Goal: Check status: Check status

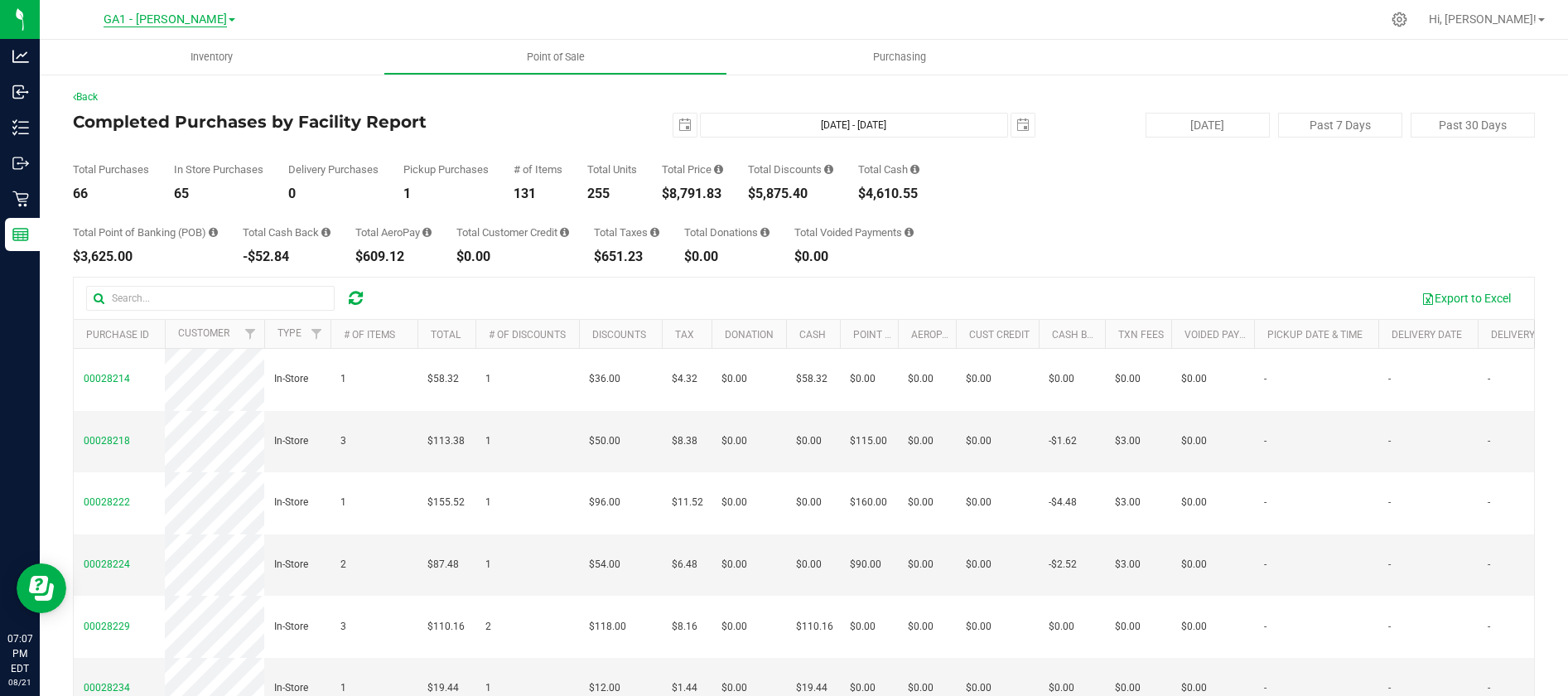
click at [203, 23] on span "GA1 - [PERSON_NAME]" at bounding box center [165, 19] width 123 height 15
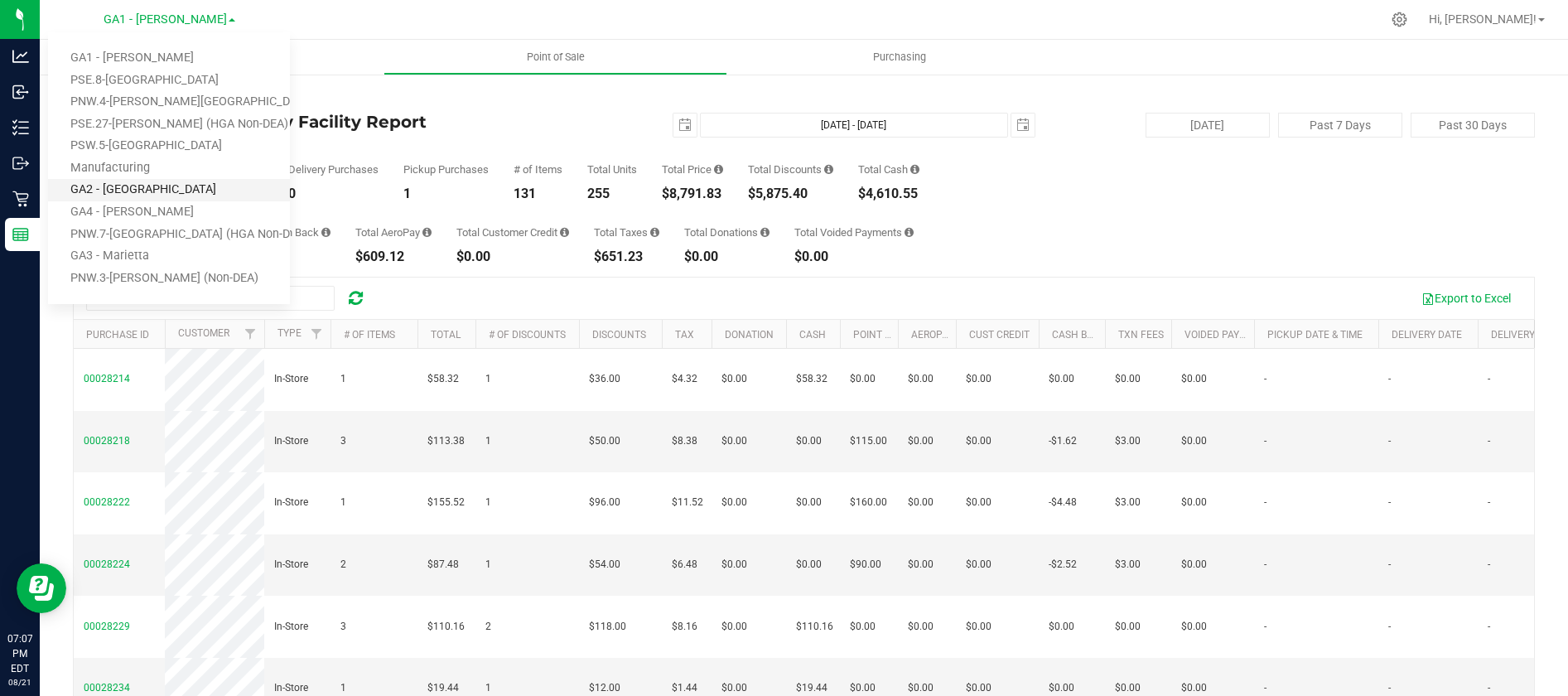
click at [152, 187] on link "GA2 - [GEOGRAPHIC_DATA]" at bounding box center [168, 190] width 242 height 23
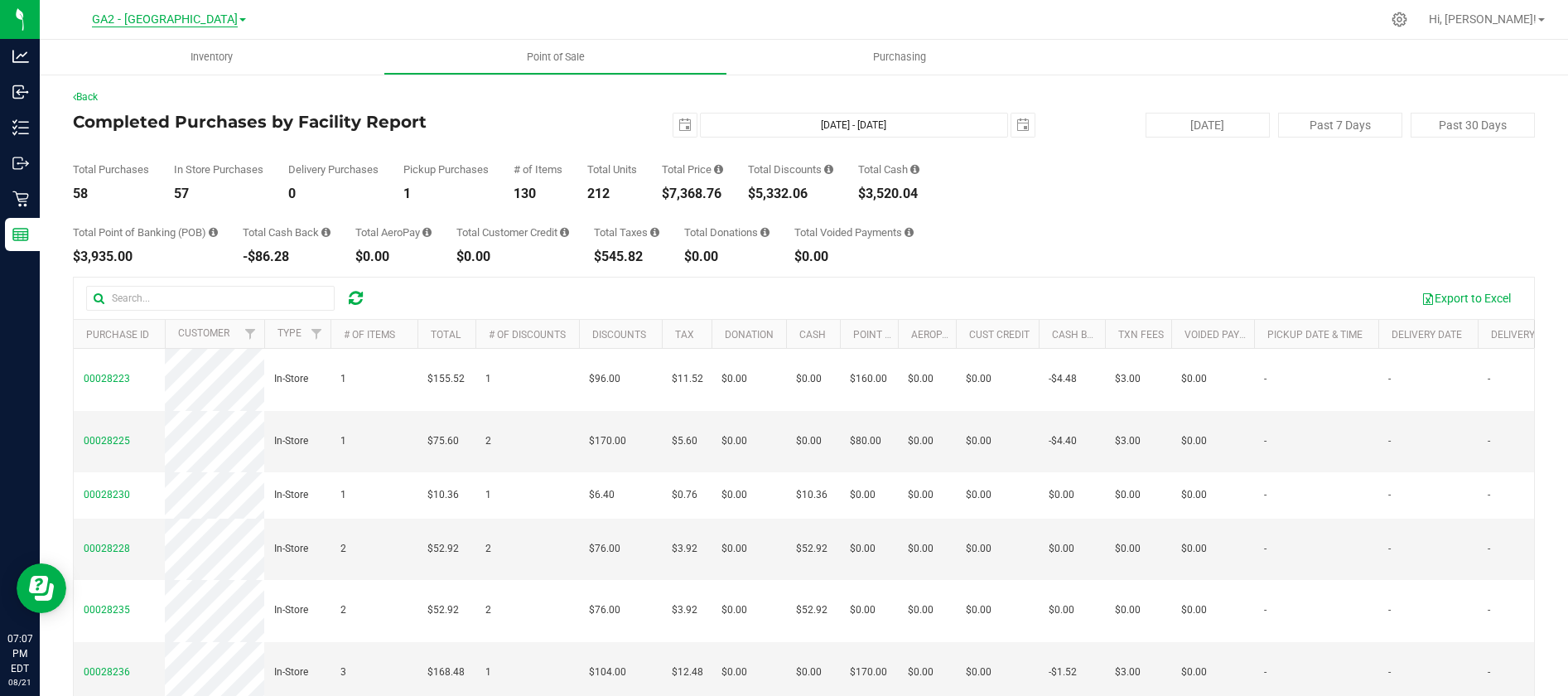
click at [190, 21] on span "GA2 - [GEOGRAPHIC_DATA]" at bounding box center [165, 19] width 146 height 15
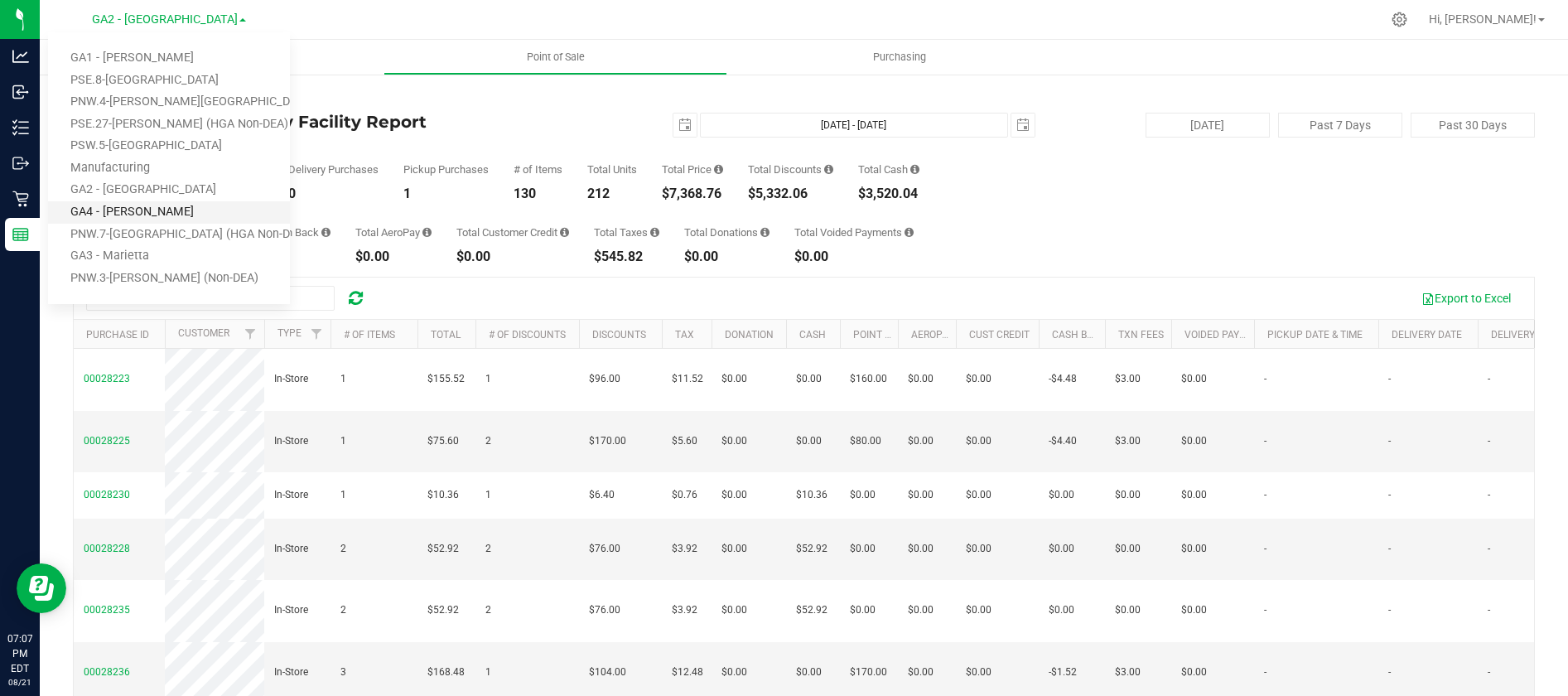
click at [143, 210] on link "GA4 - [PERSON_NAME]" at bounding box center [168, 213] width 242 height 23
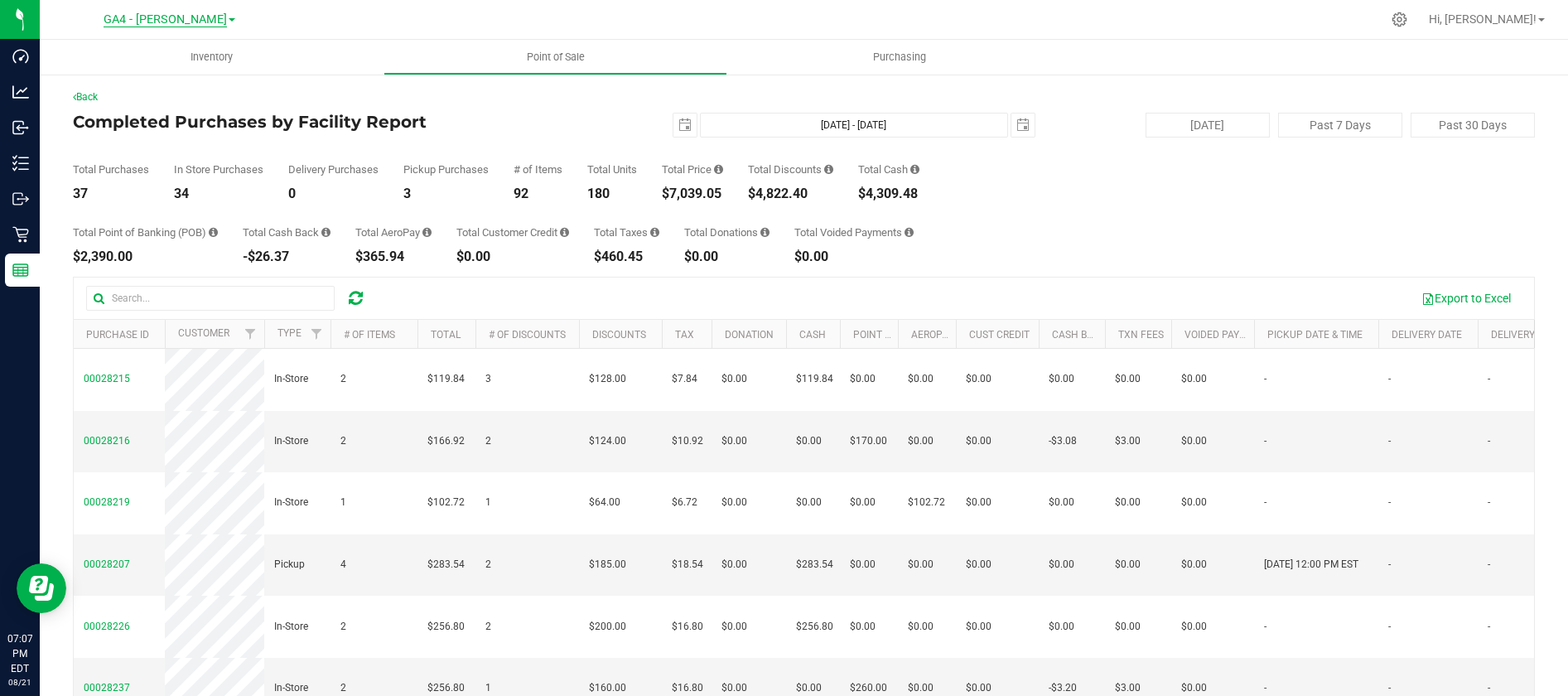
click at [180, 24] on span "GA4 - [PERSON_NAME]" at bounding box center [165, 19] width 123 height 15
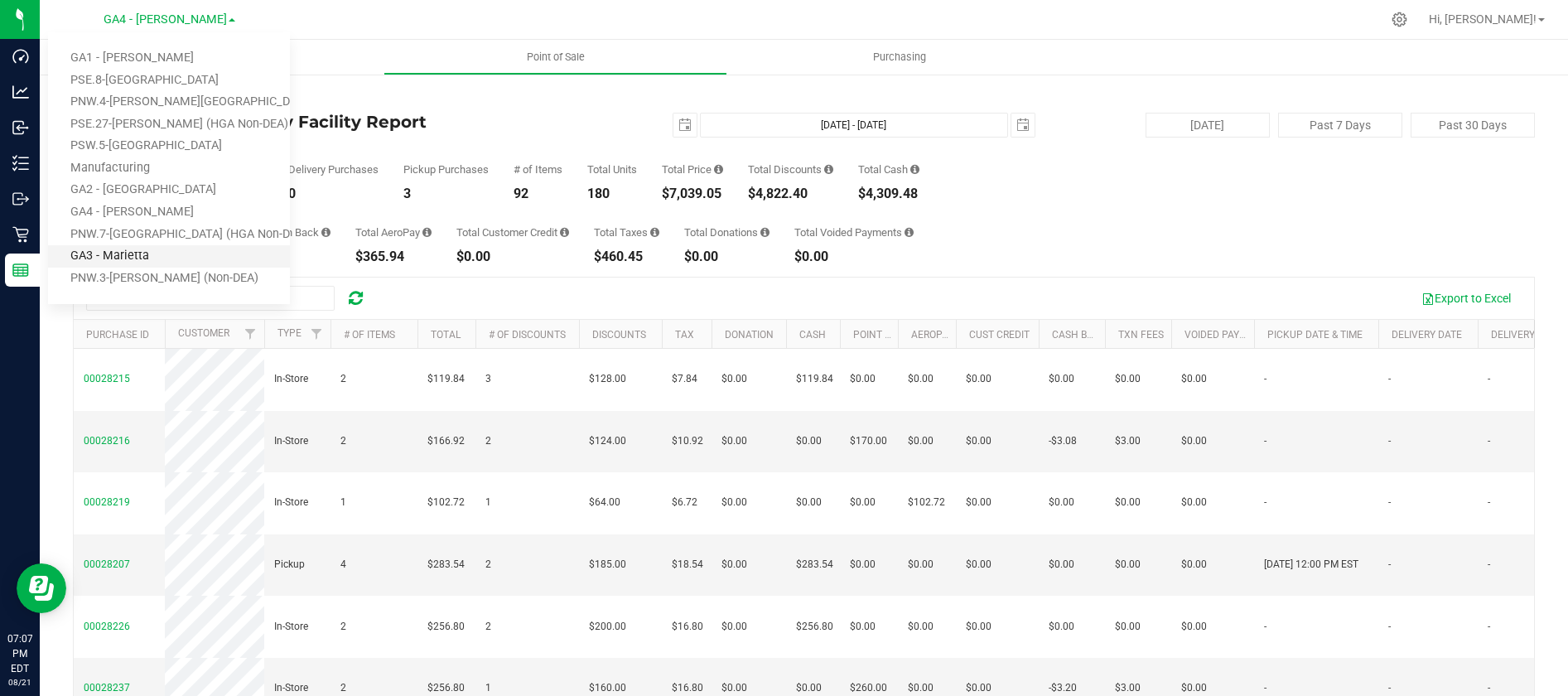
click at [137, 254] on link "GA3 - Marietta" at bounding box center [168, 257] width 242 height 23
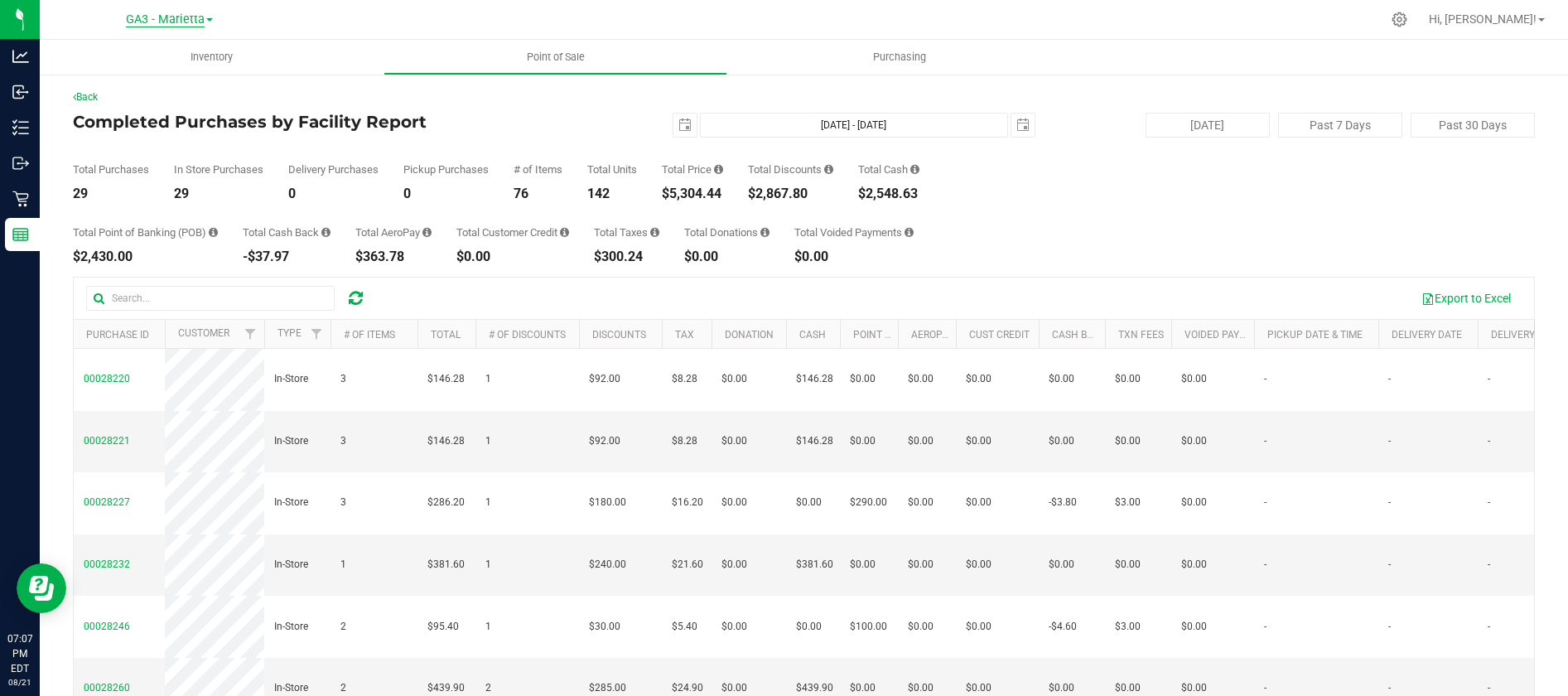
click at [189, 24] on span "GA3 - Marietta" at bounding box center [165, 19] width 79 height 15
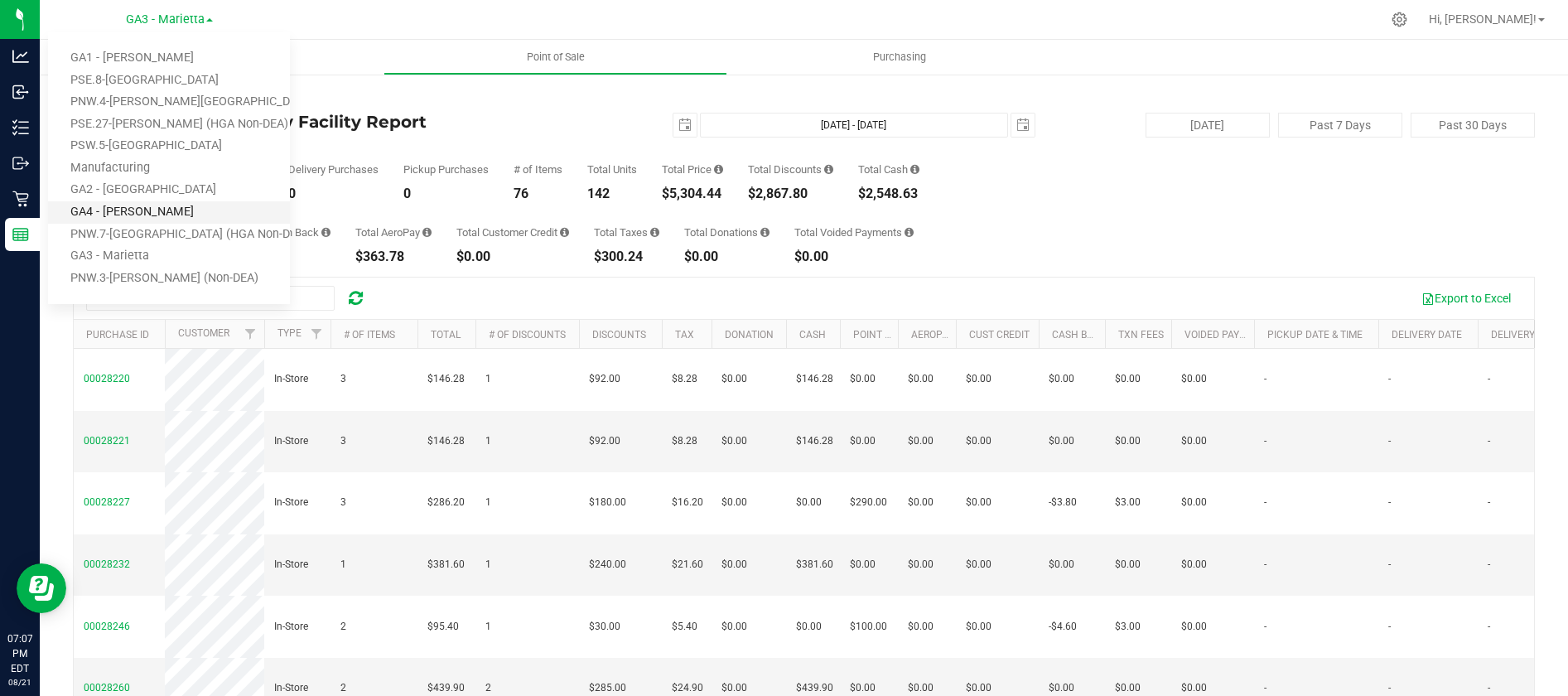
click at [158, 211] on link "GA4 - [PERSON_NAME]" at bounding box center [168, 213] width 242 height 23
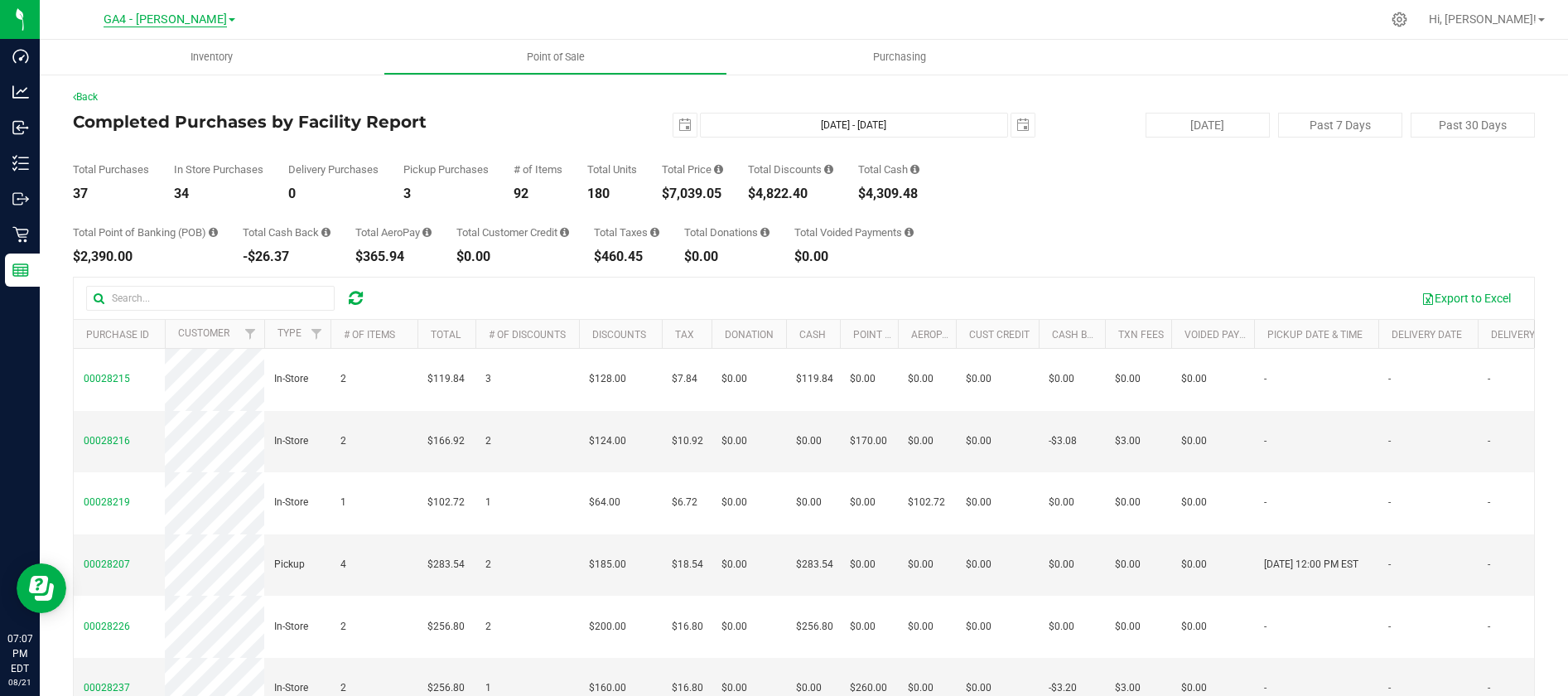
click at [199, 20] on span "GA4 - [PERSON_NAME]" at bounding box center [165, 19] width 123 height 15
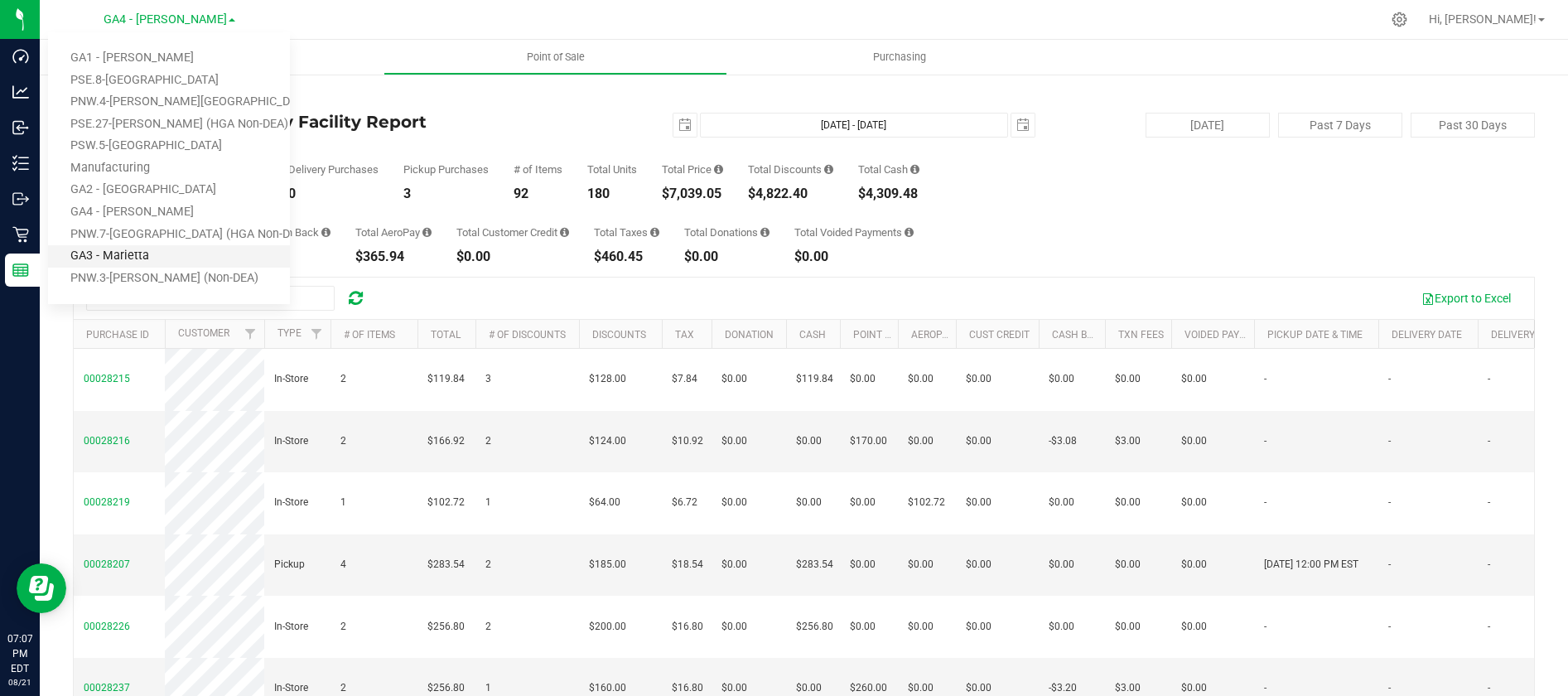
click at [136, 250] on link "GA3 - Marietta" at bounding box center [168, 257] width 242 height 23
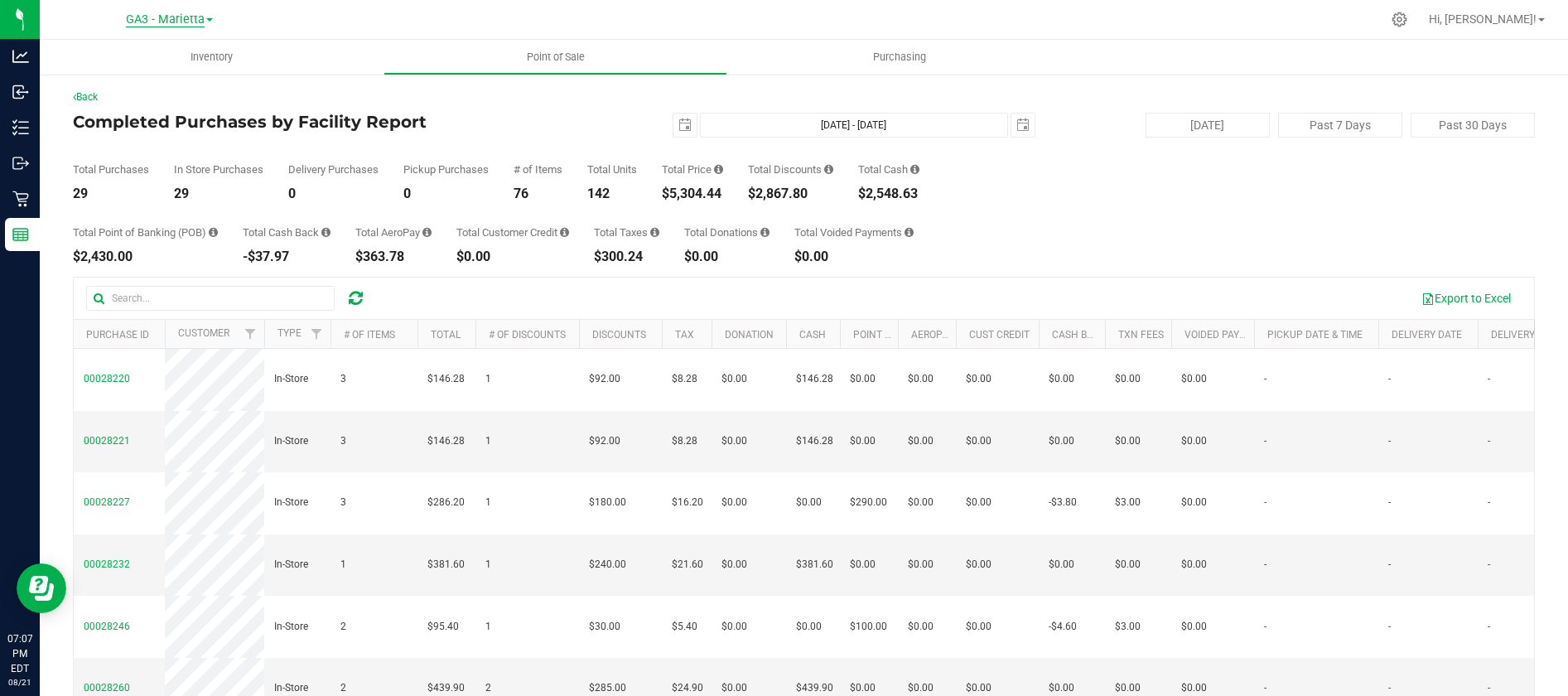
click at [198, 23] on span "GA3 - Marietta" at bounding box center [165, 19] width 79 height 15
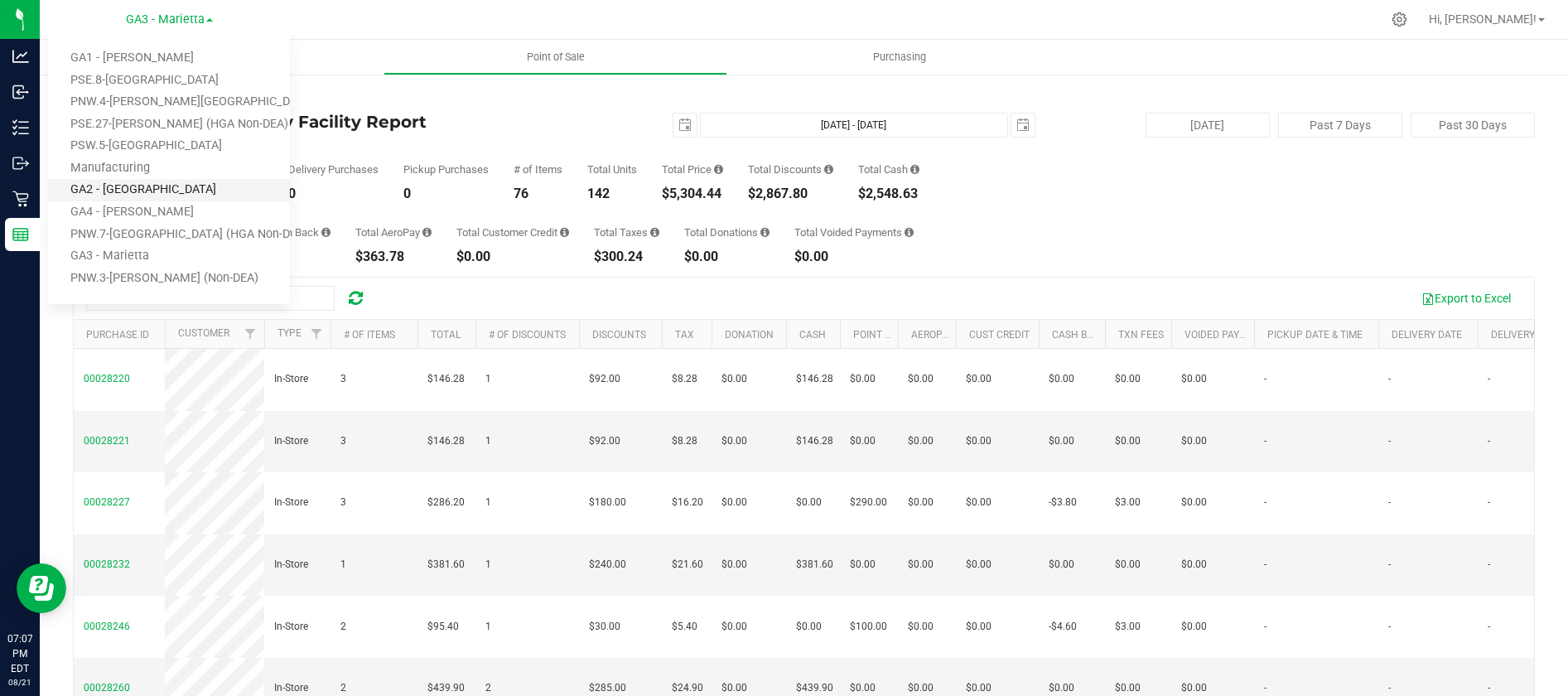
click at [143, 188] on link "GA2 - [GEOGRAPHIC_DATA]" at bounding box center [168, 190] width 242 height 23
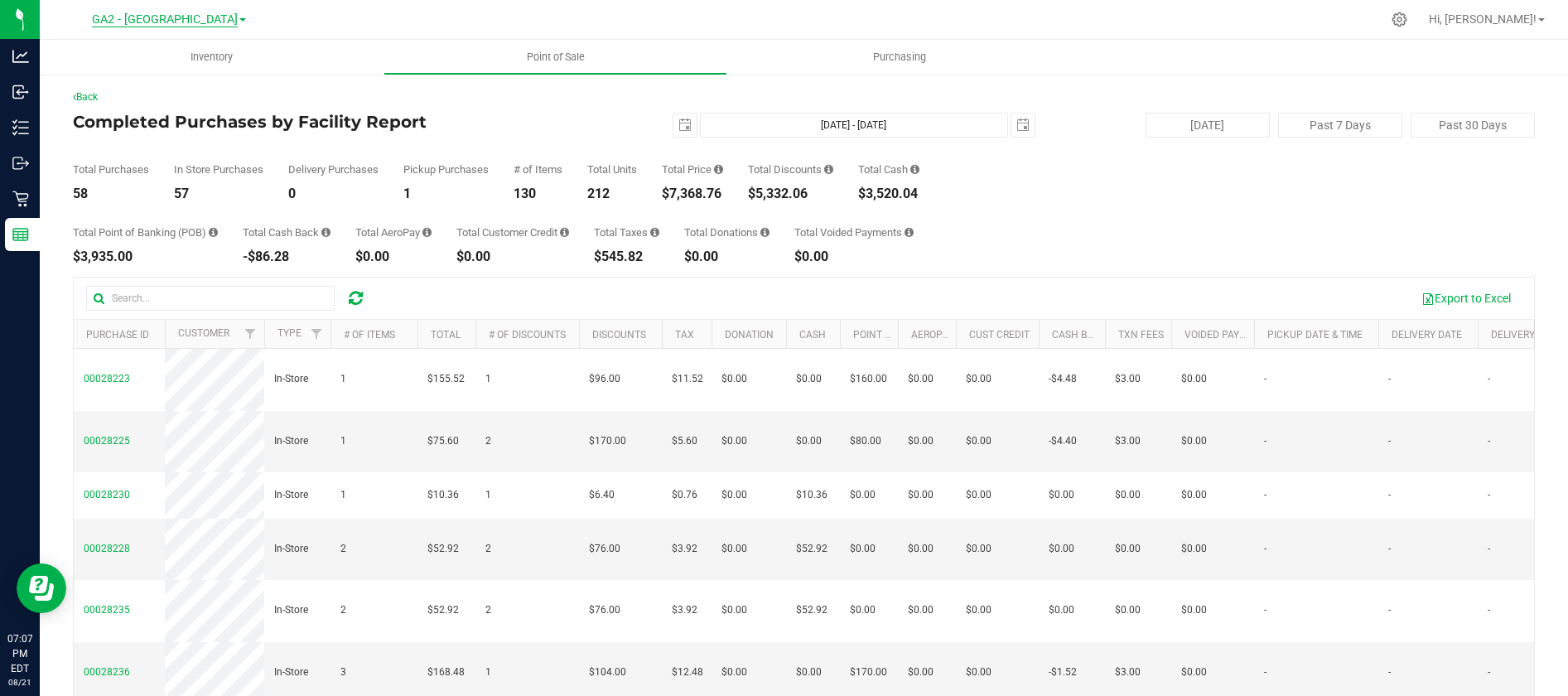
click at [204, 19] on span "GA2 - [GEOGRAPHIC_DATA]" at bounding box center [165, 19] width 146 height 15
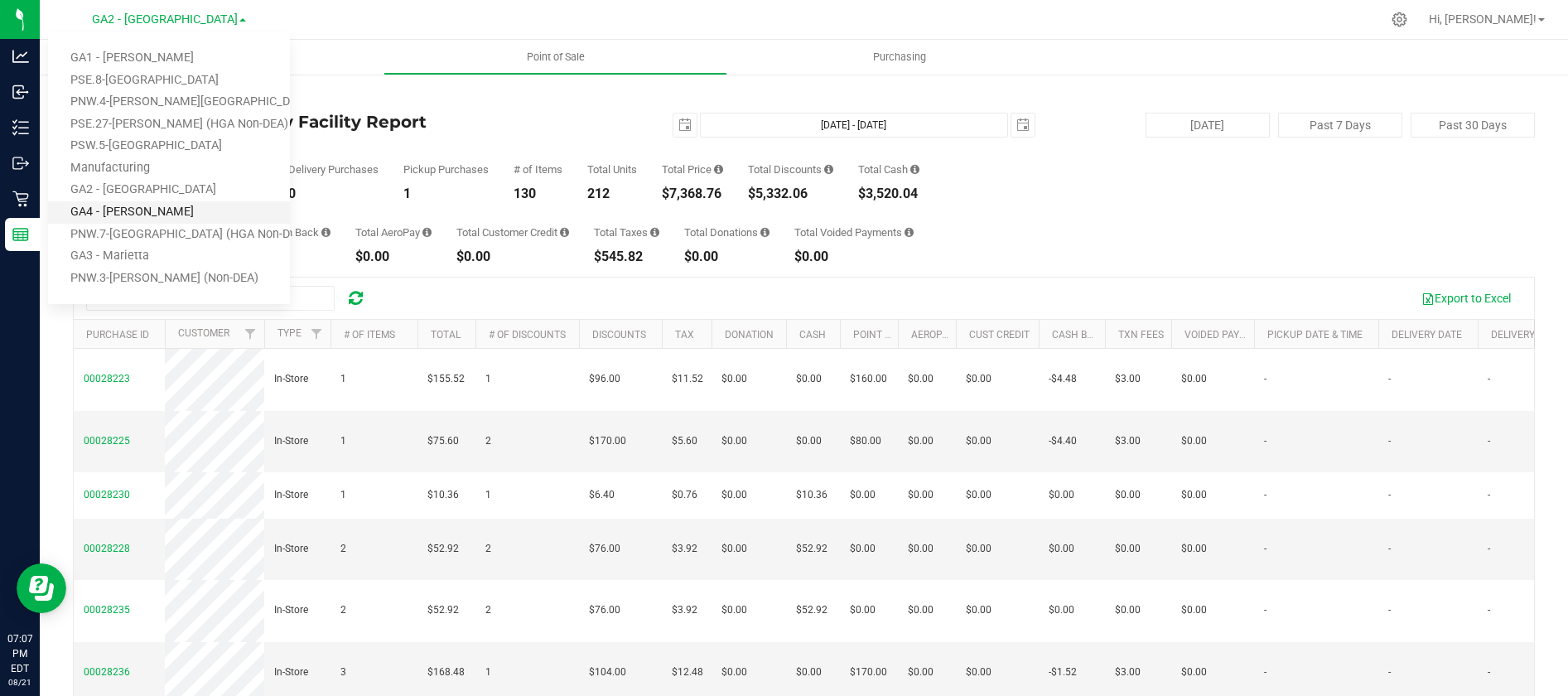
click at [127, 213] on link "GA4 - [PERSON_NAME]" at bounding box center [168, 213] width 242 height 23
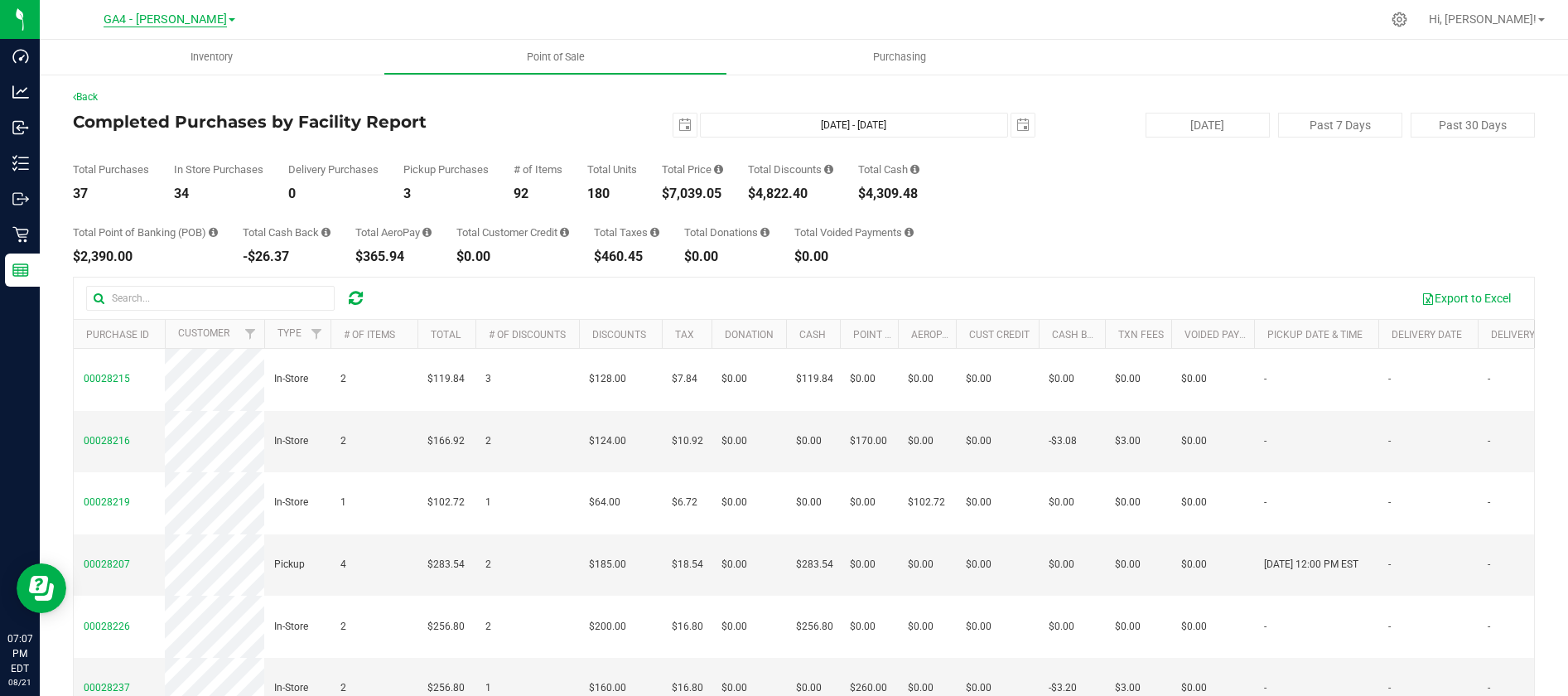
click at [189, 28] on div "GA4 - [PERSON_NAME] GA1 - [PERSON_NAME] PSE.8-[GEOGRAPHIC_DATA] PNW.4-[PERSON_N…" at bounding box center [169, 19] width 132 height 20
click at [186, 22] on span "GA4 - [PERSON_NAME]" at bounding box center [165, 19] width 123 height 15
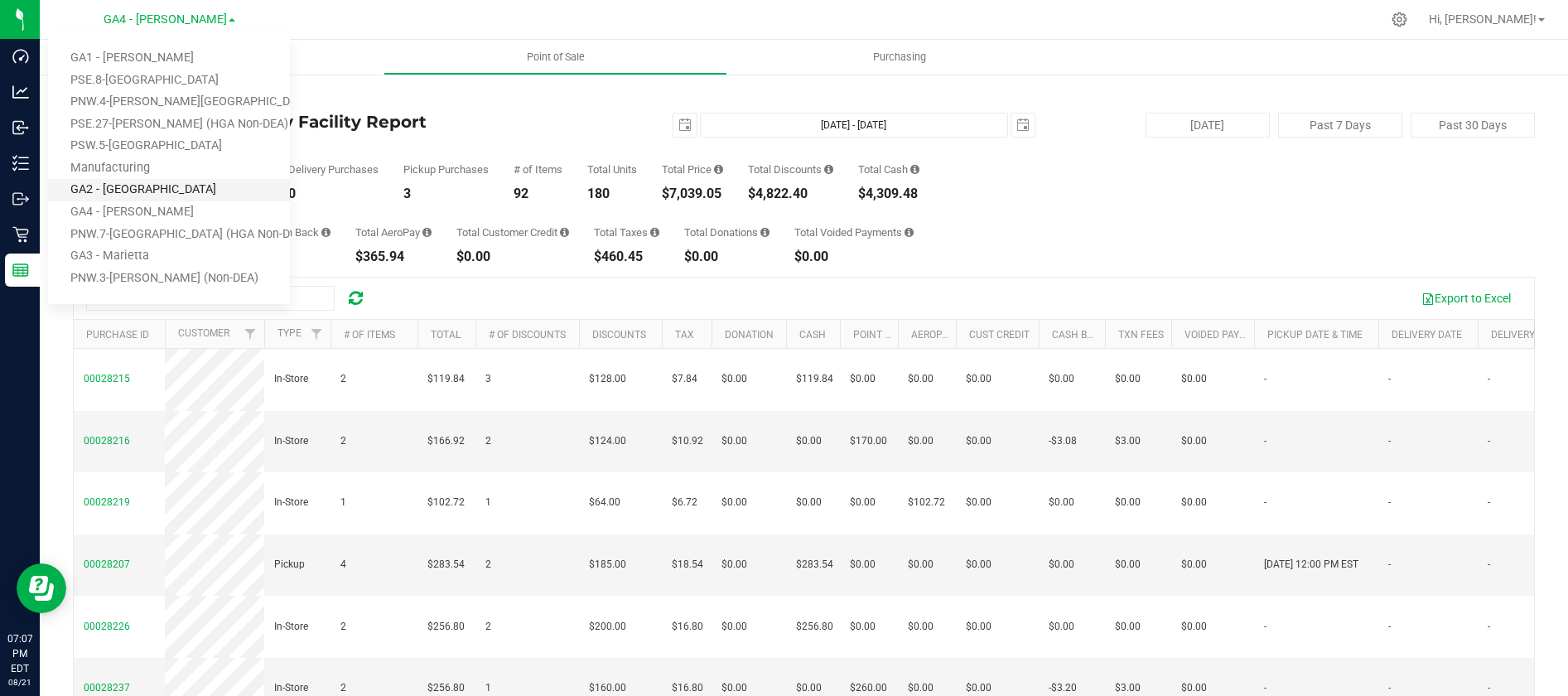
click at [135, 190] on link "GA2 - [GEOGRAPHIC_DATA]" at bounding box center [168, 190] width 242 height 23
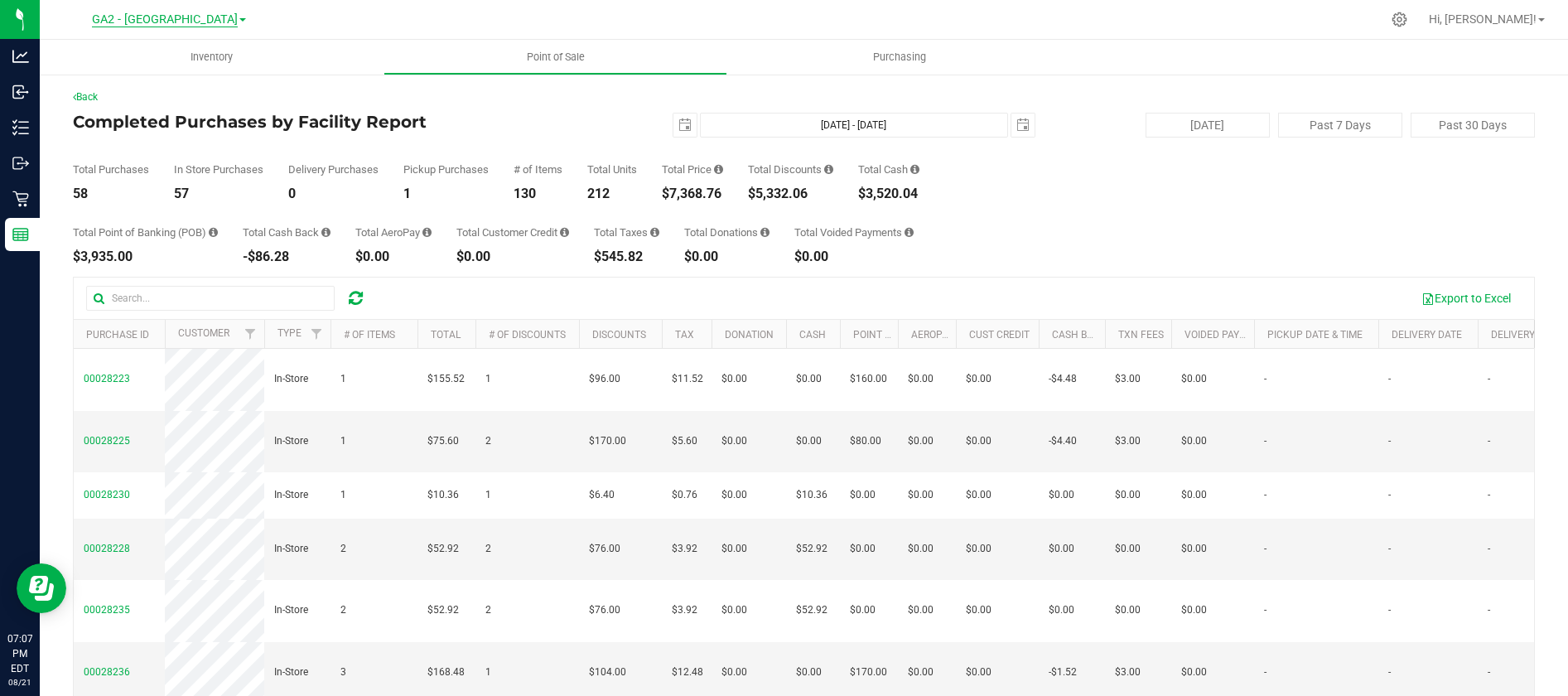
click at [205, 23] on span "GA2 - [GEOGRAPHIC_DATA]" at bounding box center [165, 19] width 146 height 15
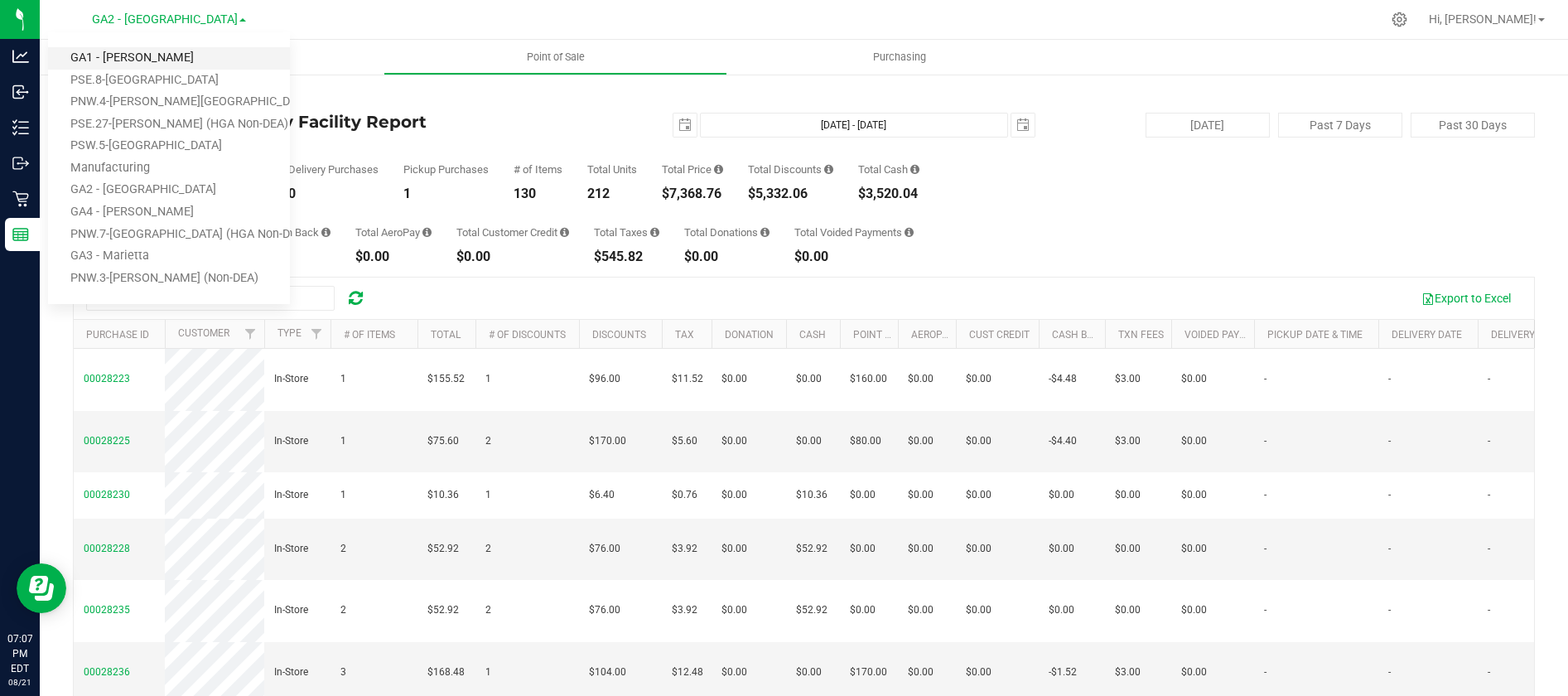
click at [147, 56] on link "GA1 - [PERSON_NAME]" at bounding box center [168, 58] width 242 height 23
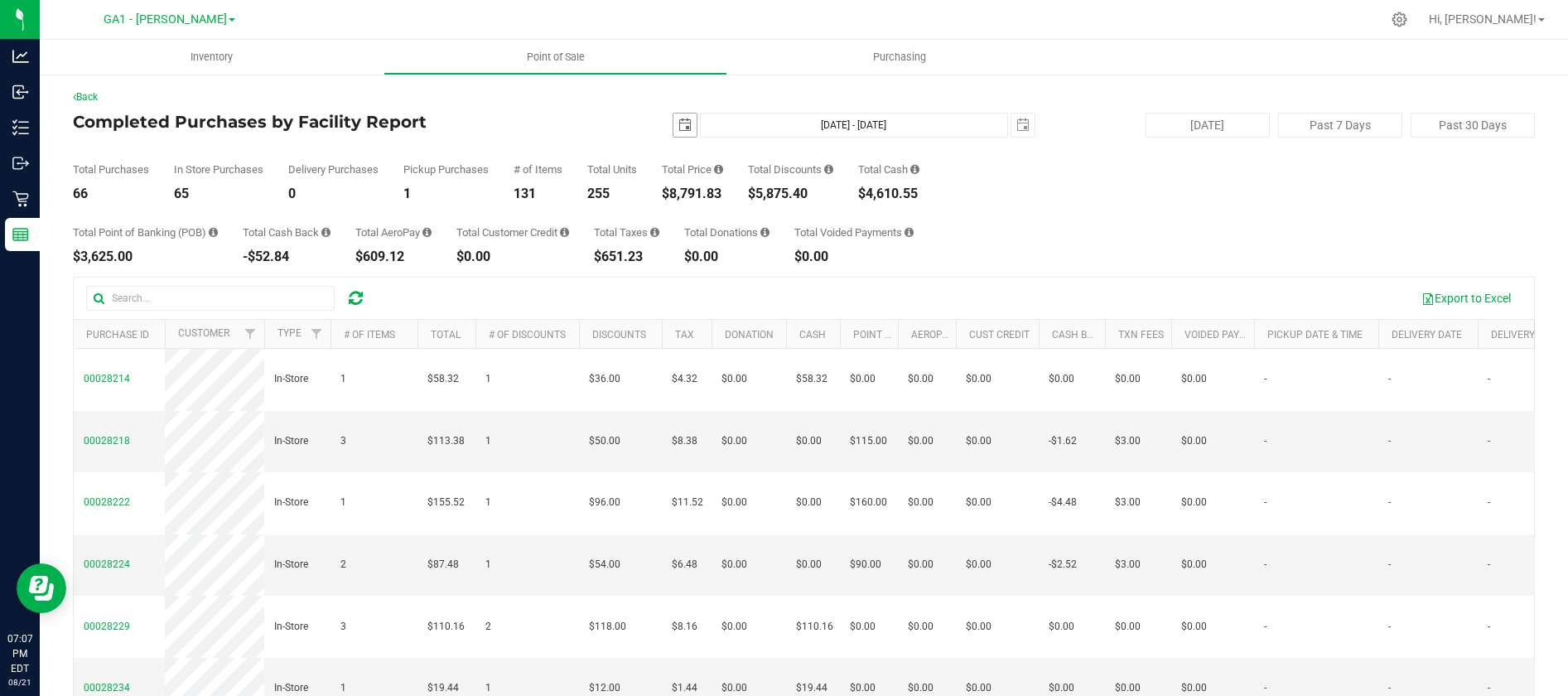
click at [685, 127] on span "select" at bounding box center [685, 125] width 13 height 13
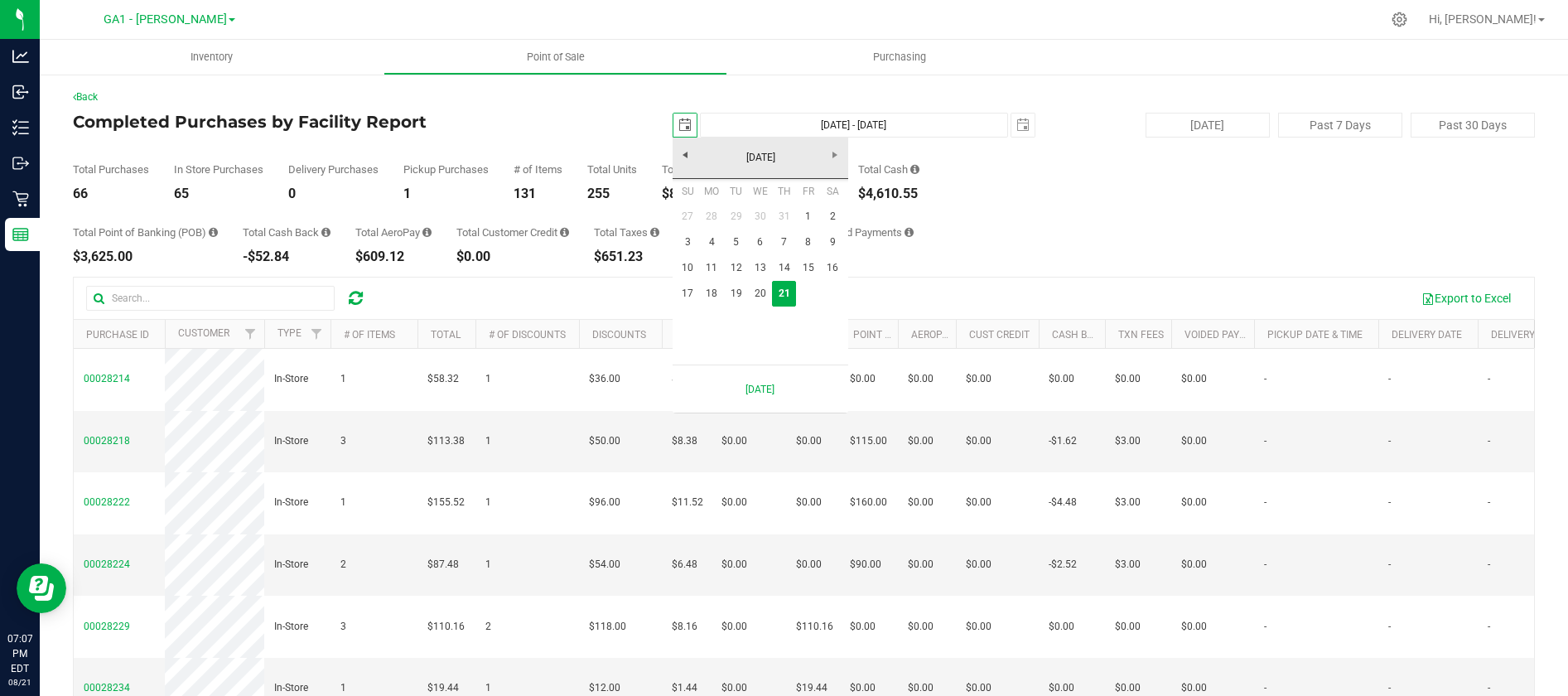
scroll to position [0, 42]
click at [689, 296] on link "17" at bounding box center [688, 294] width 24 height 26
type input "[DATE]"
type input "[DATE] - [DATE]"
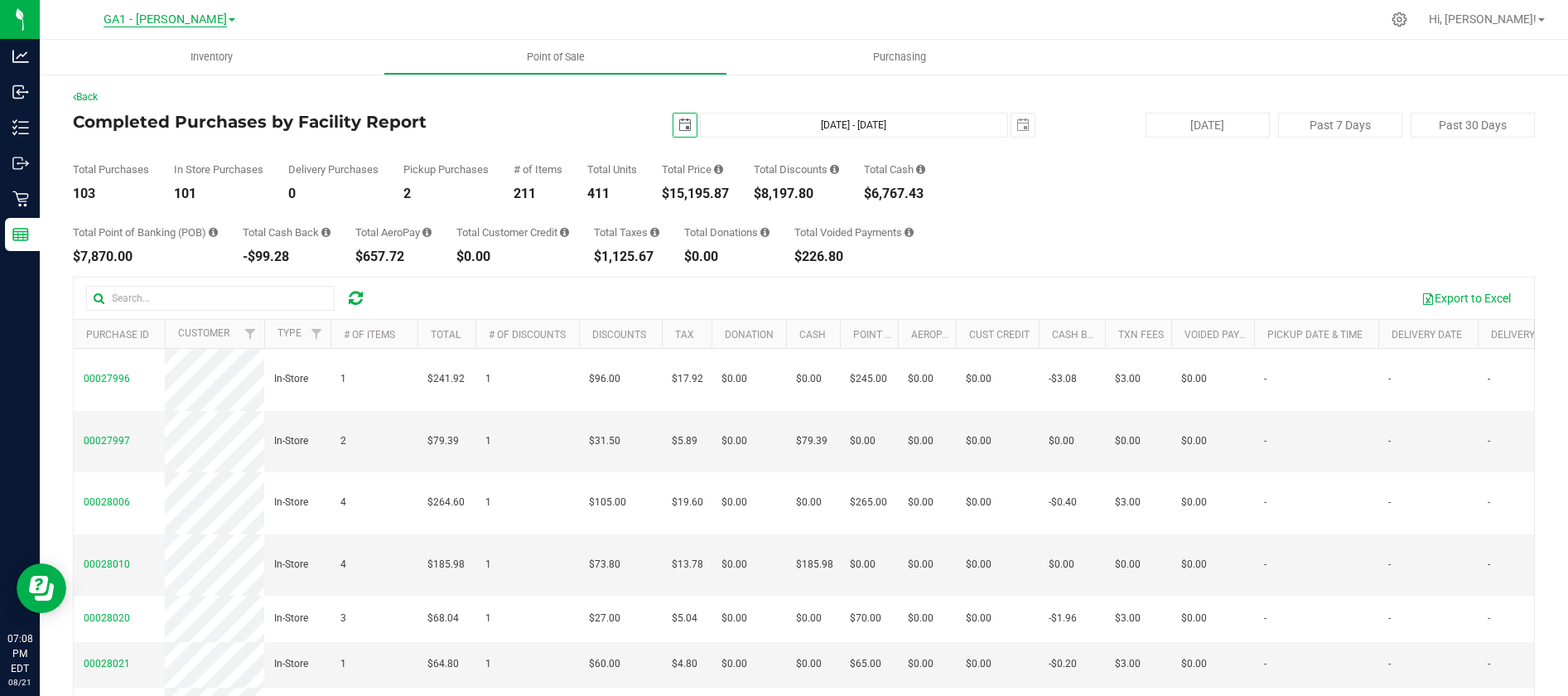
click at [203, 23] on span "GA1 - [PERSON_NAME]" at bounding box center [165, 19] width 123 height 15
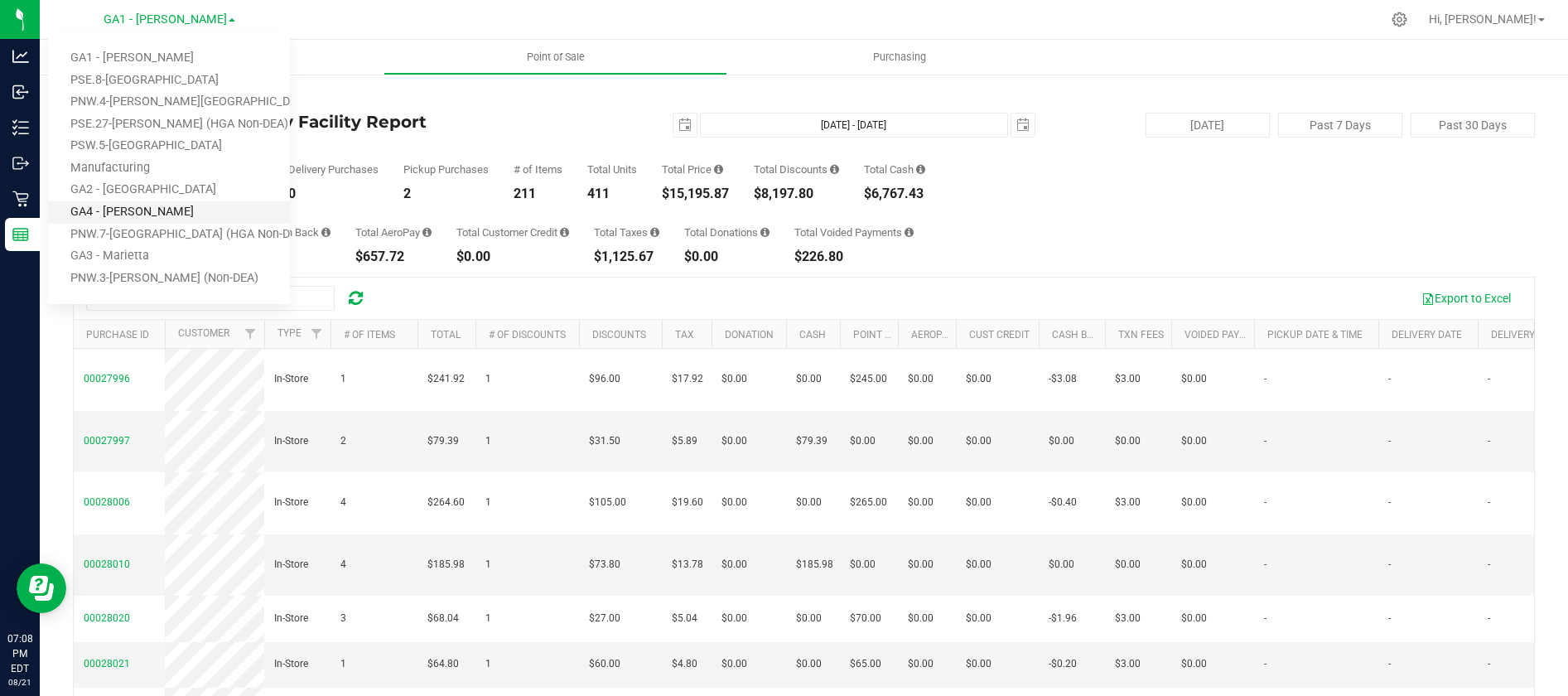
click at [133, 214] on link "GA4 - [PERSON_NAME]" at bounding box center [168, 213] width 242 height 23
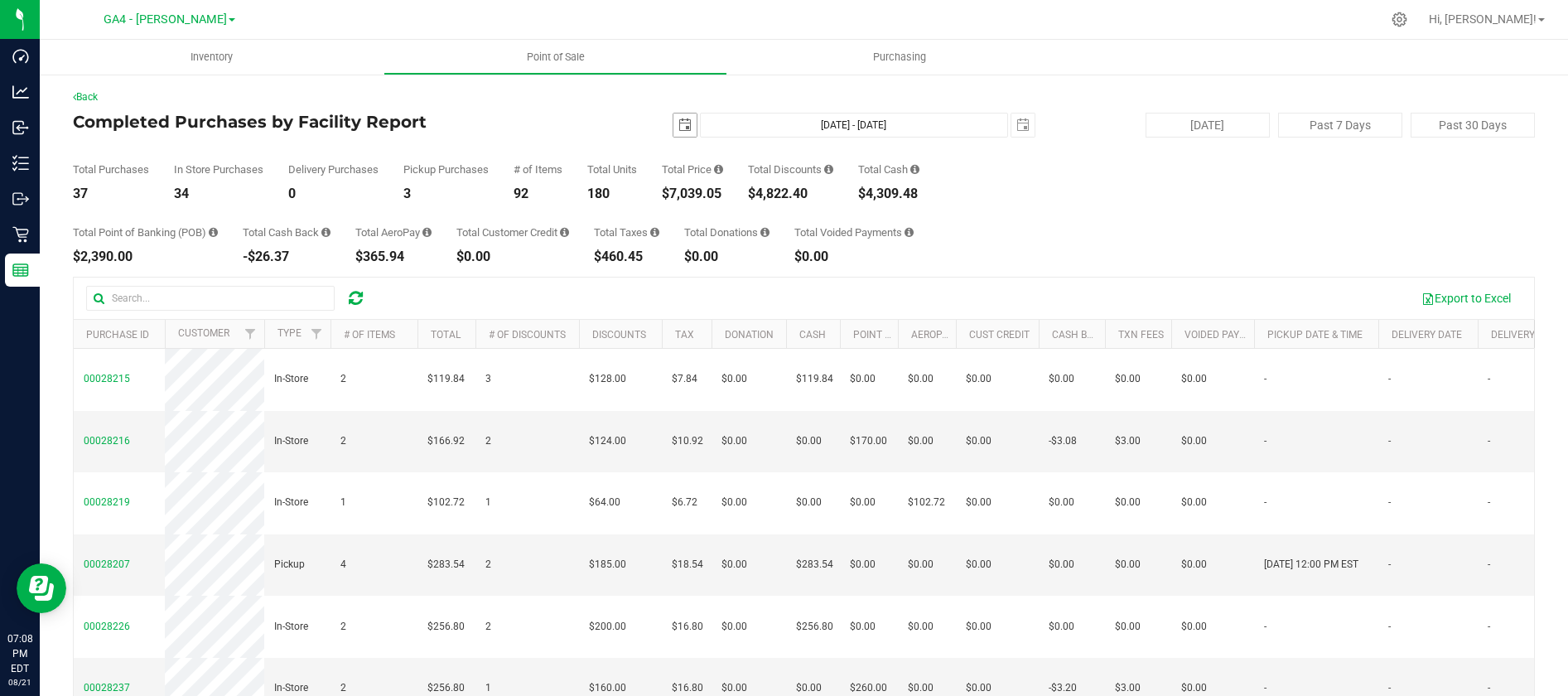
click at [689, 126] on span "select" at bounding box center [685, 125] width 13 height 13
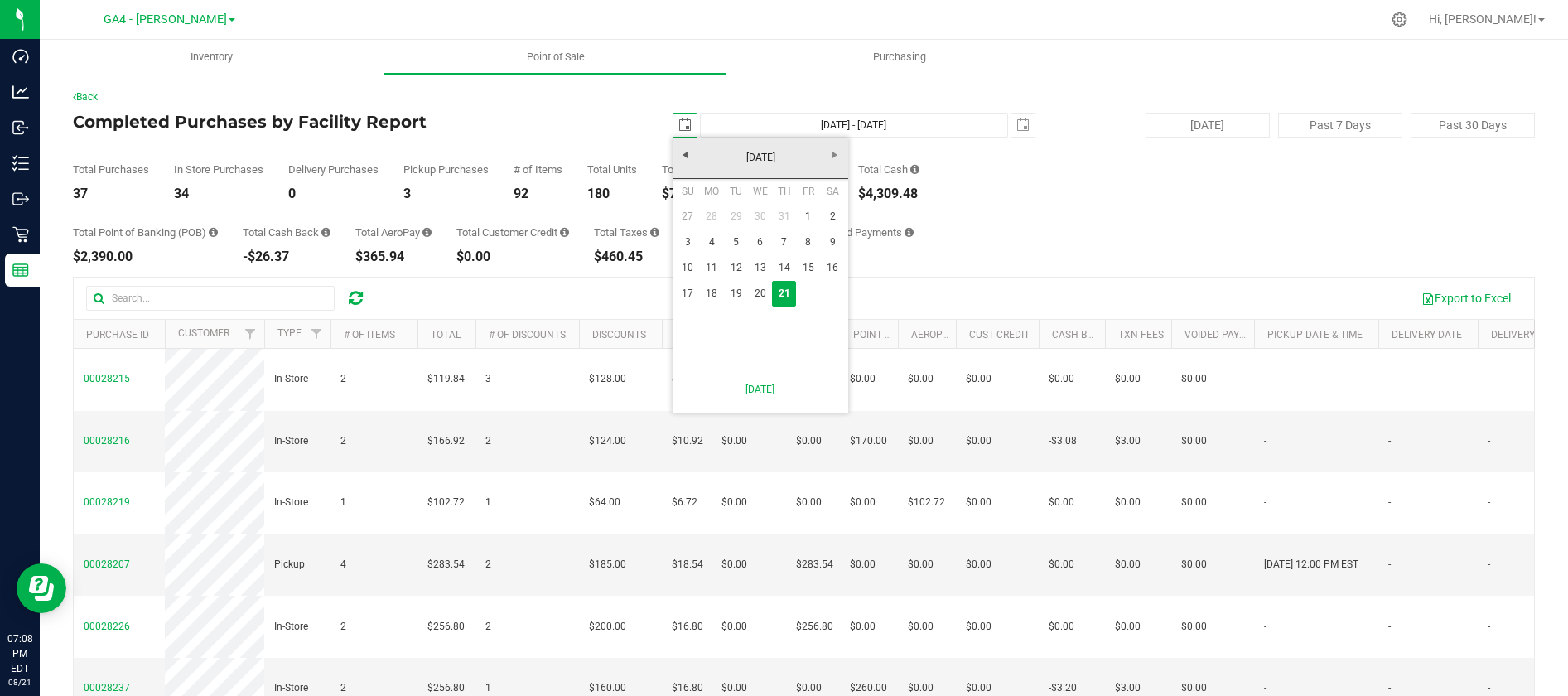
scroll to position [3, 0]
click at [693, 293] on link "17" at bounding box center [688, 294] width 24 height 26
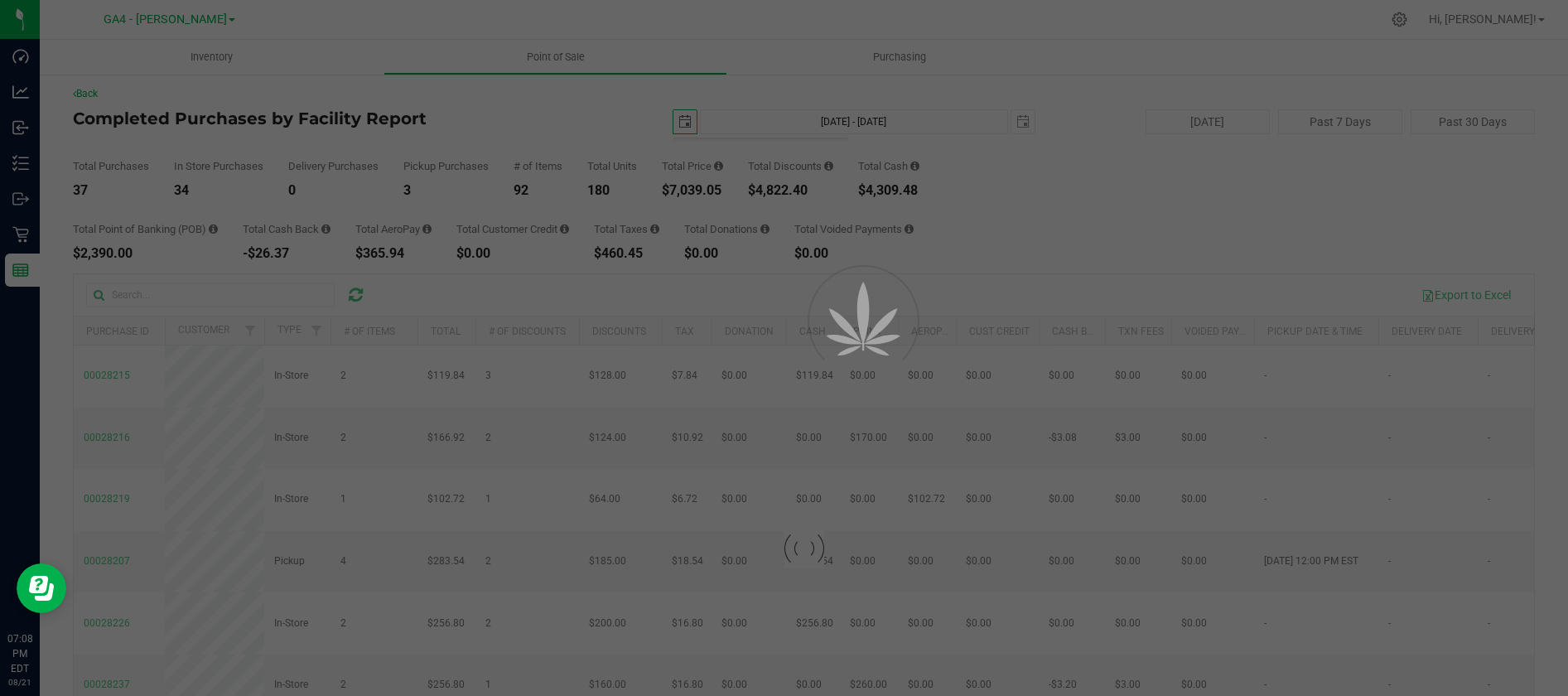
type input "[DATE]"
type input "[DATE] - [DATE]"
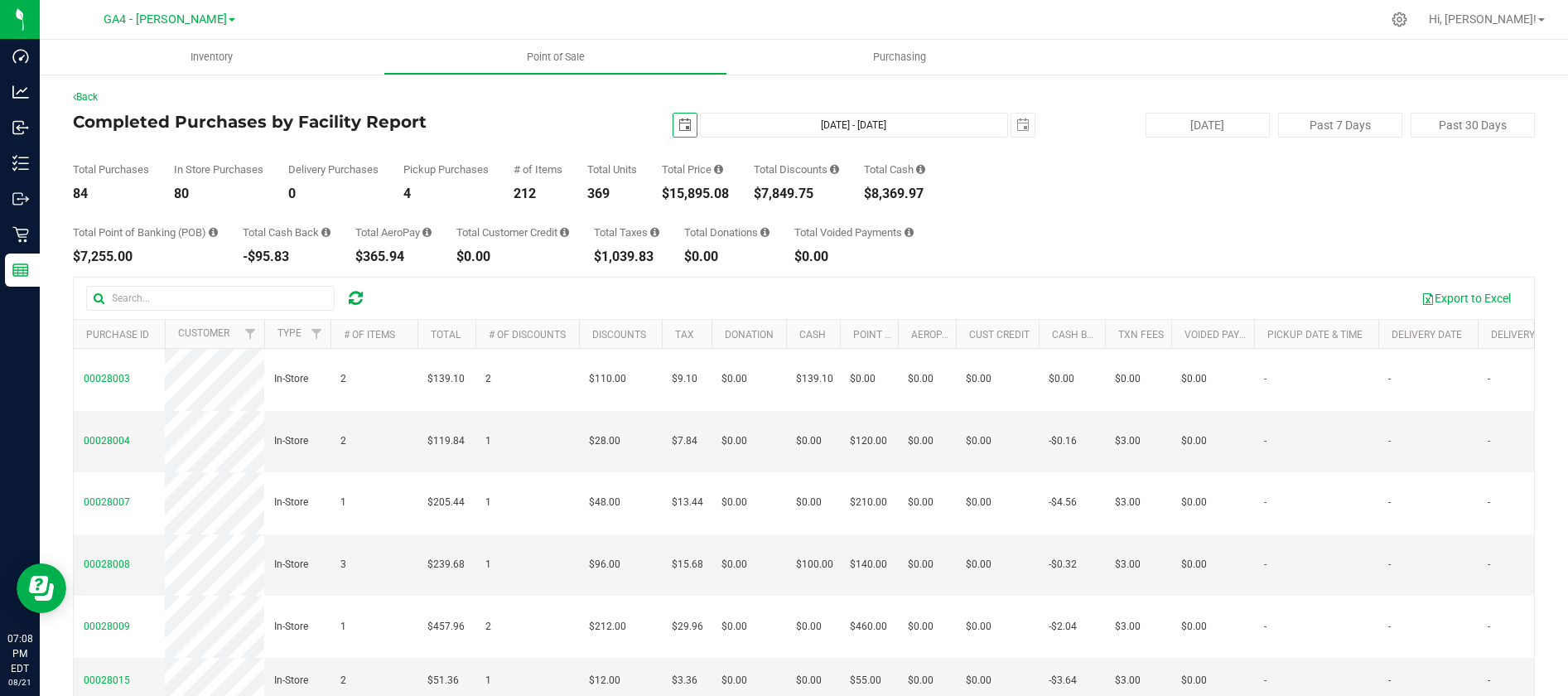
scroll to position [3, 0]
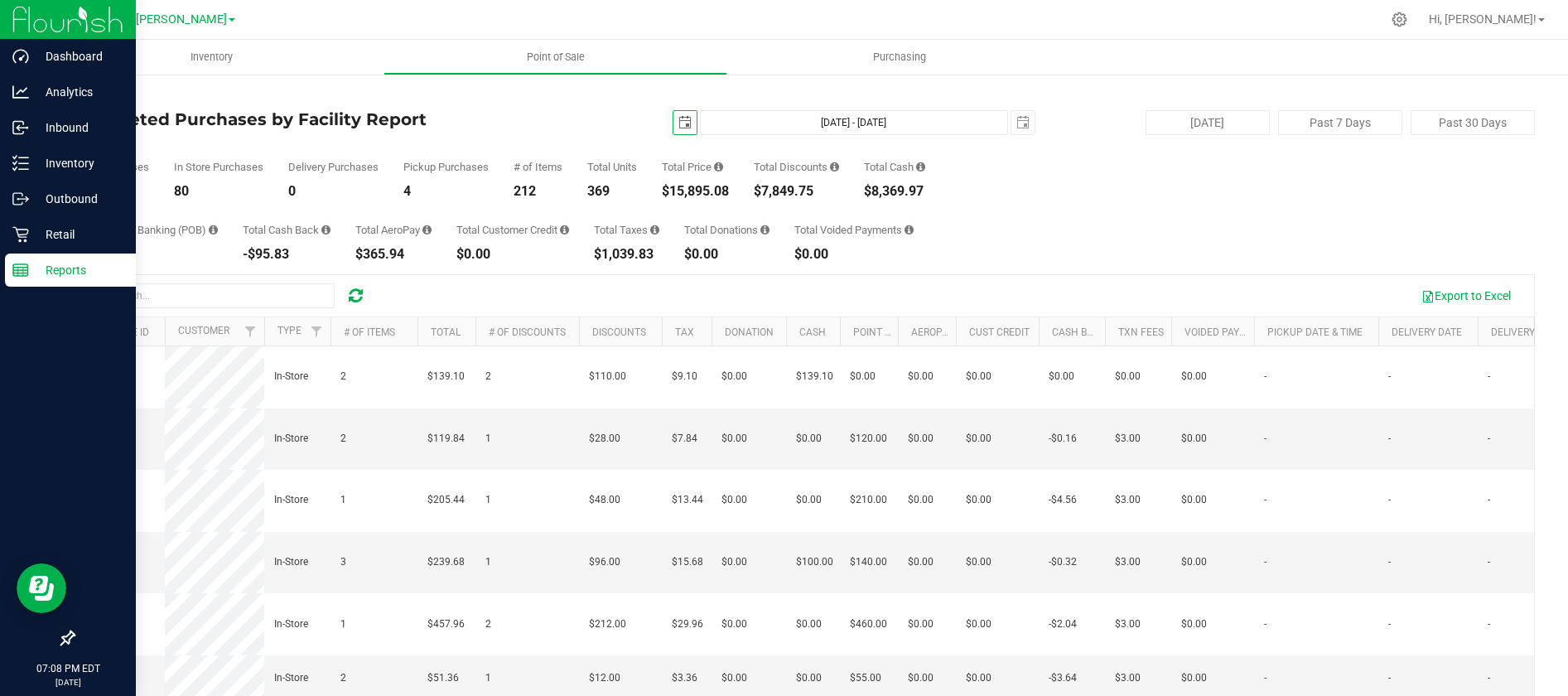
click at [51, 269] on p "Reports" at bounding box center [78, 270] width 100 height 20
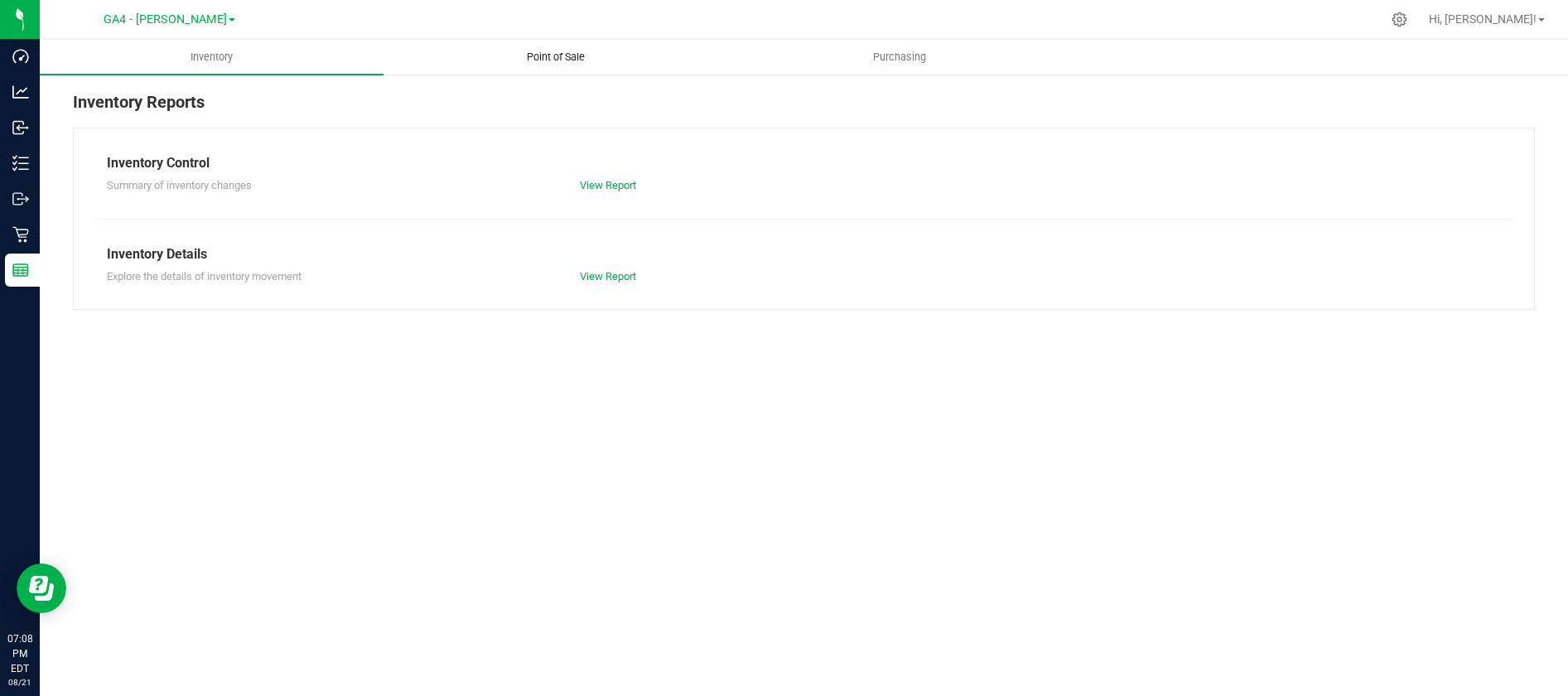
click at [549, 54] on span "Point of Sale" at bounding box center [555, 56] width 102 height 15
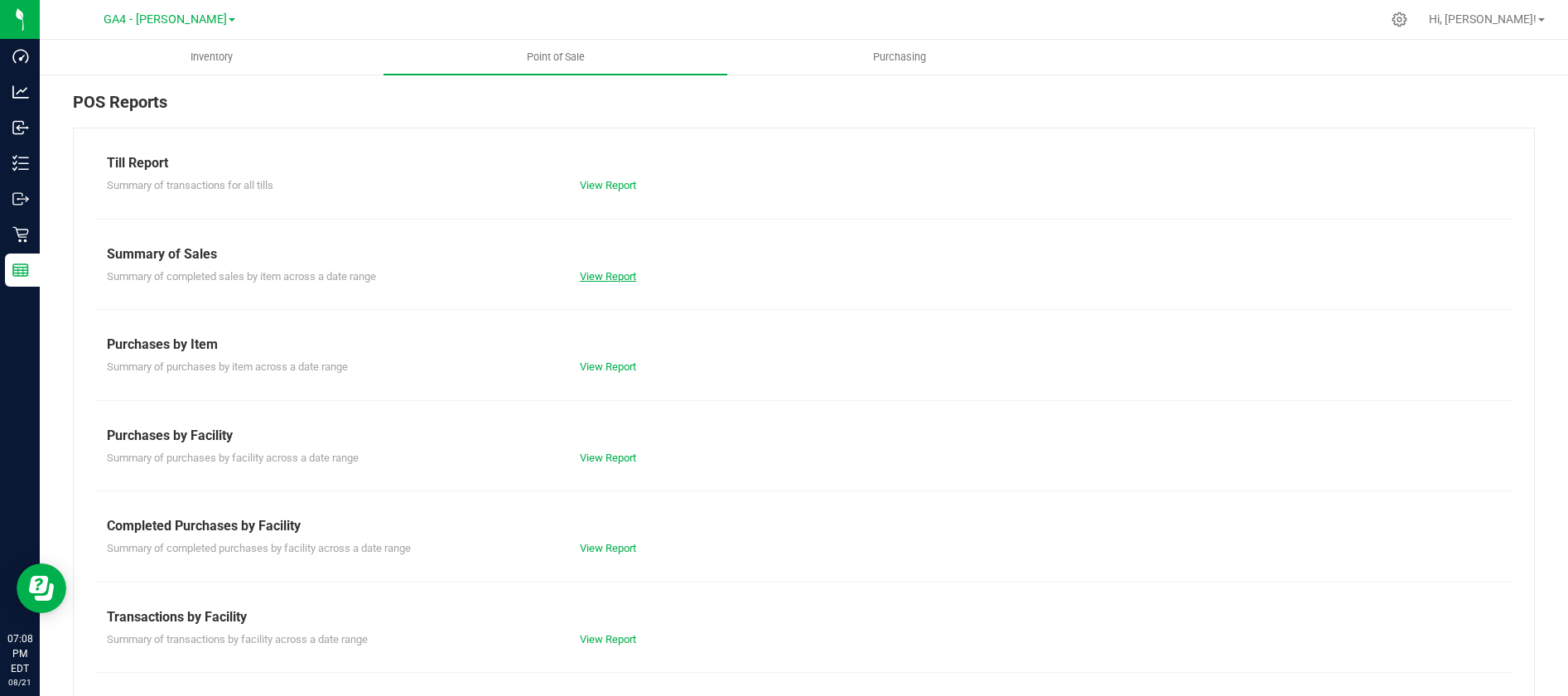
click at [601, 273] on link "View Report" at bounding box center [607, 276] width 56 height 12
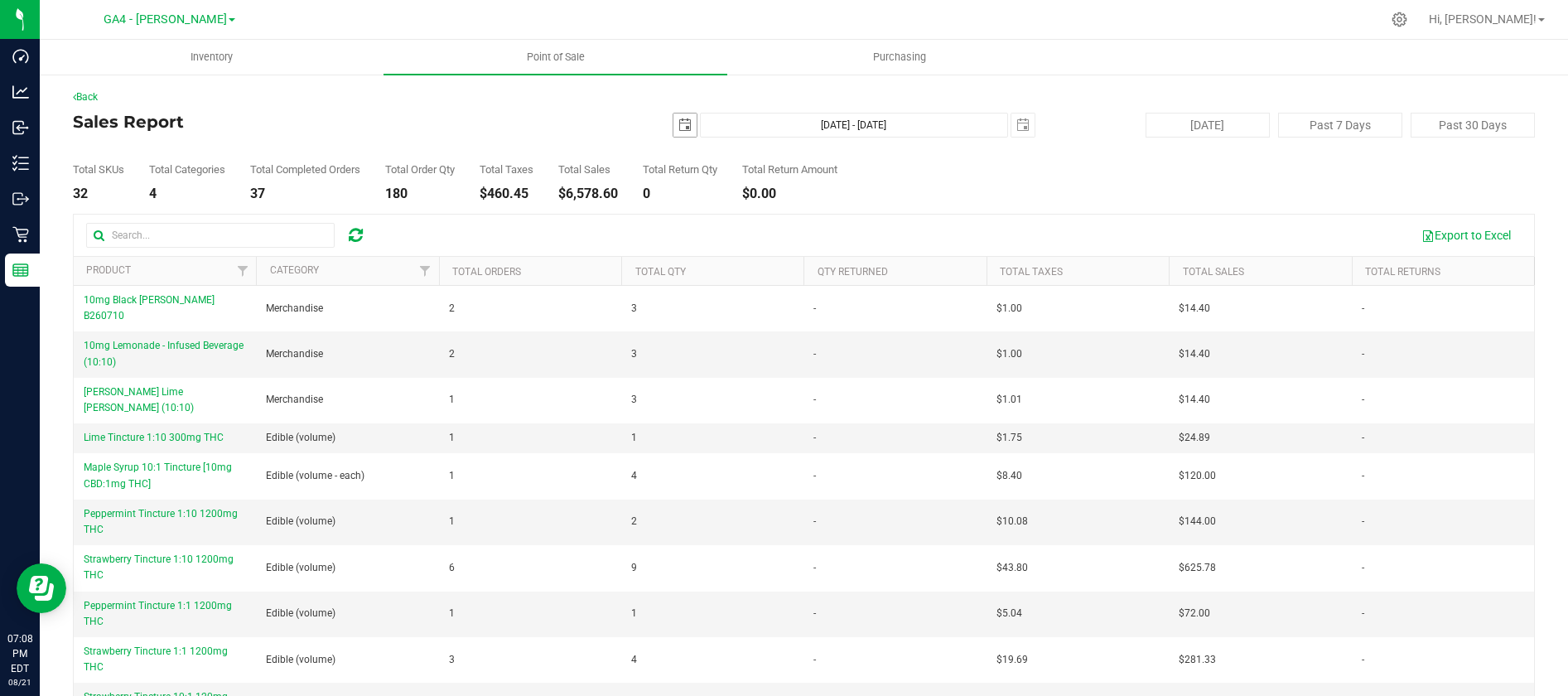
click at [686, 126] on span "select" at bounding box center [685, 125] width 13 height 13
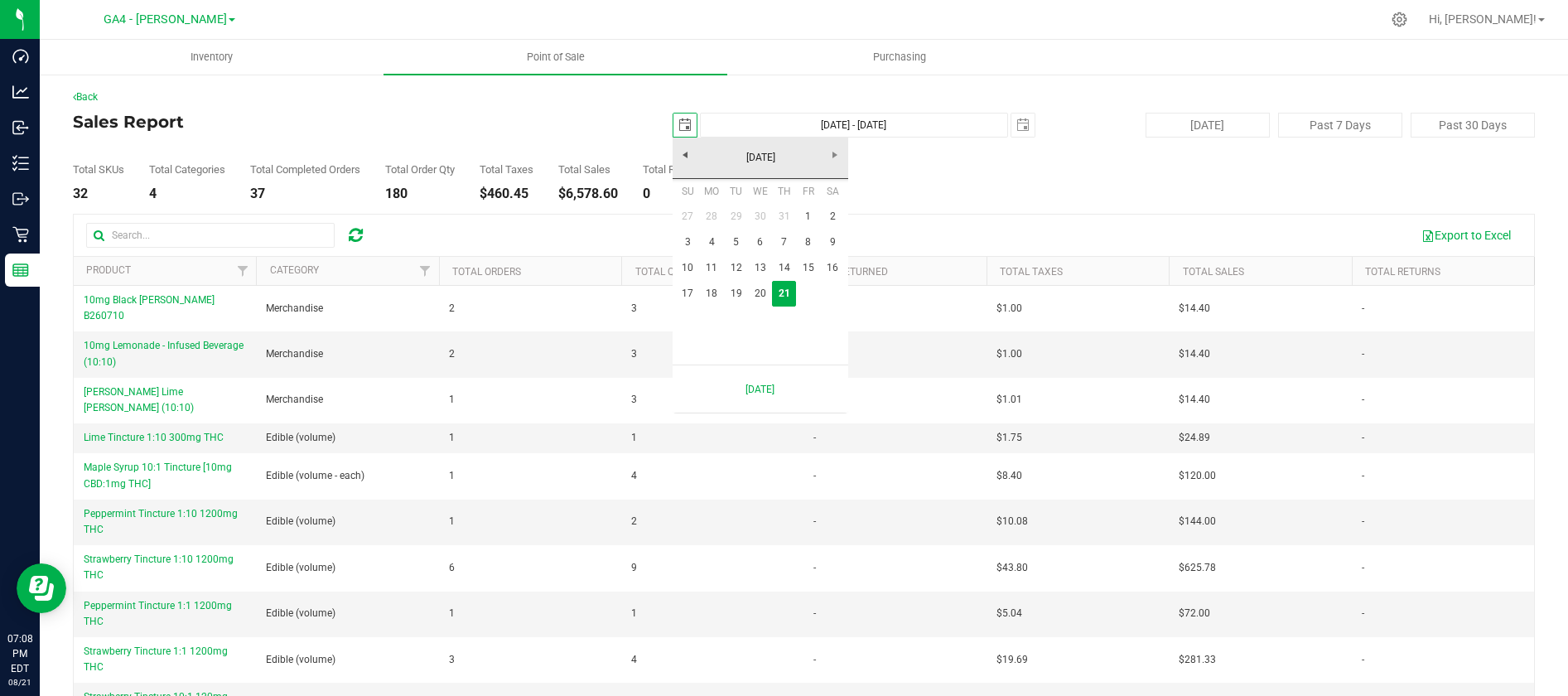
scroll to position [0, 42]
click at [691, 292] on link "17" at bounding box center [688, 294] width 24 height 26
type input "[DATE]"
type input "[DATE] - [DATE]"
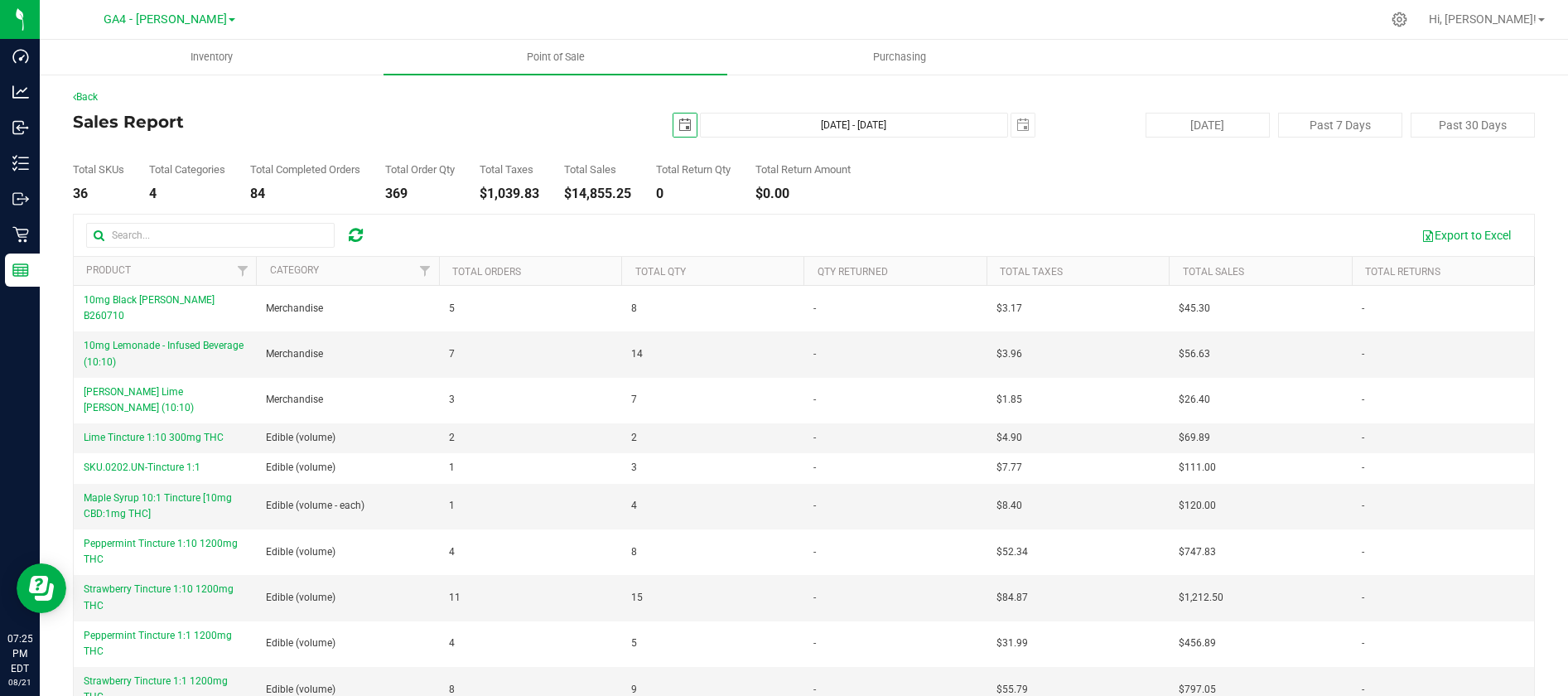
click at [688, 128] on span "select" at bounding box center [685, 125] width 13 height 13
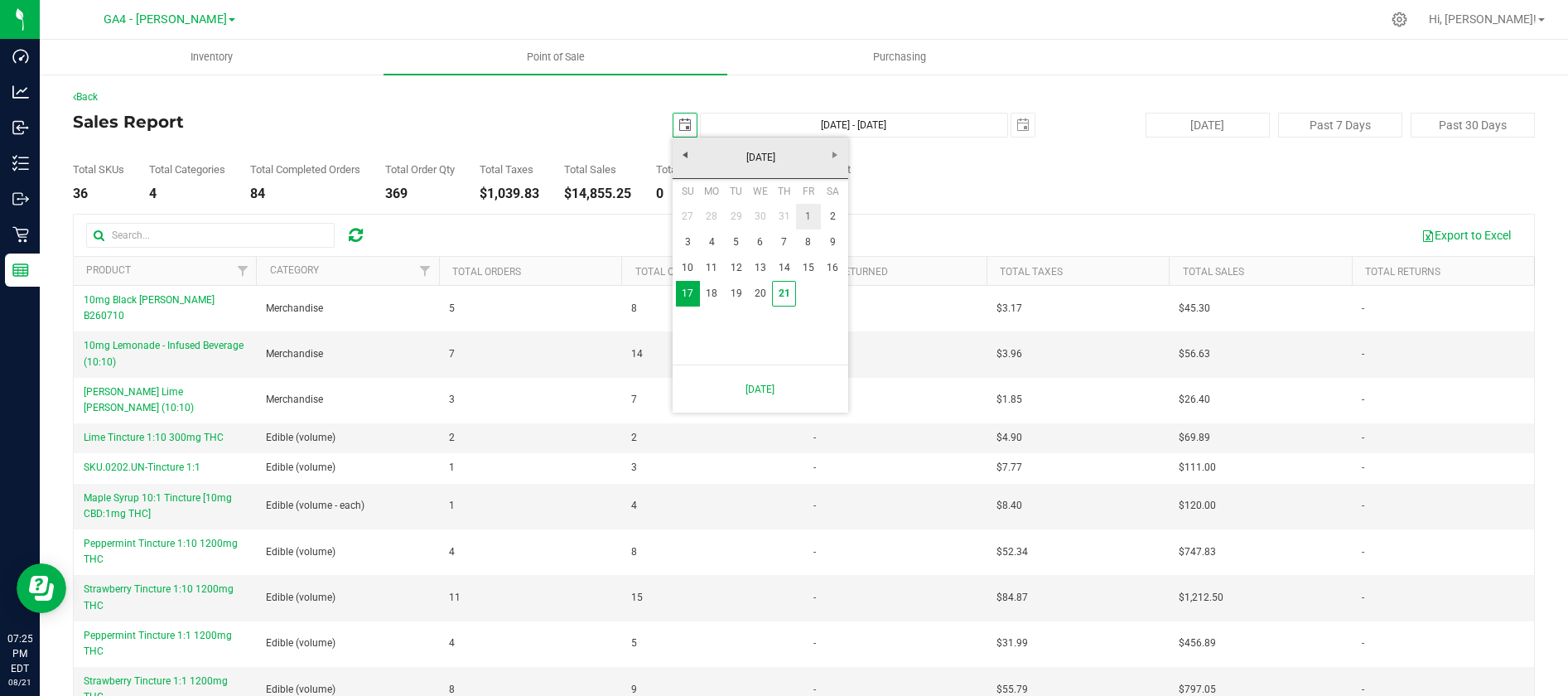
click at [804, 217] on link "1" at bounding box center [809, 217] width 24 height 26
type input "[DATE]"
type input "[DATE] - [DATE]"
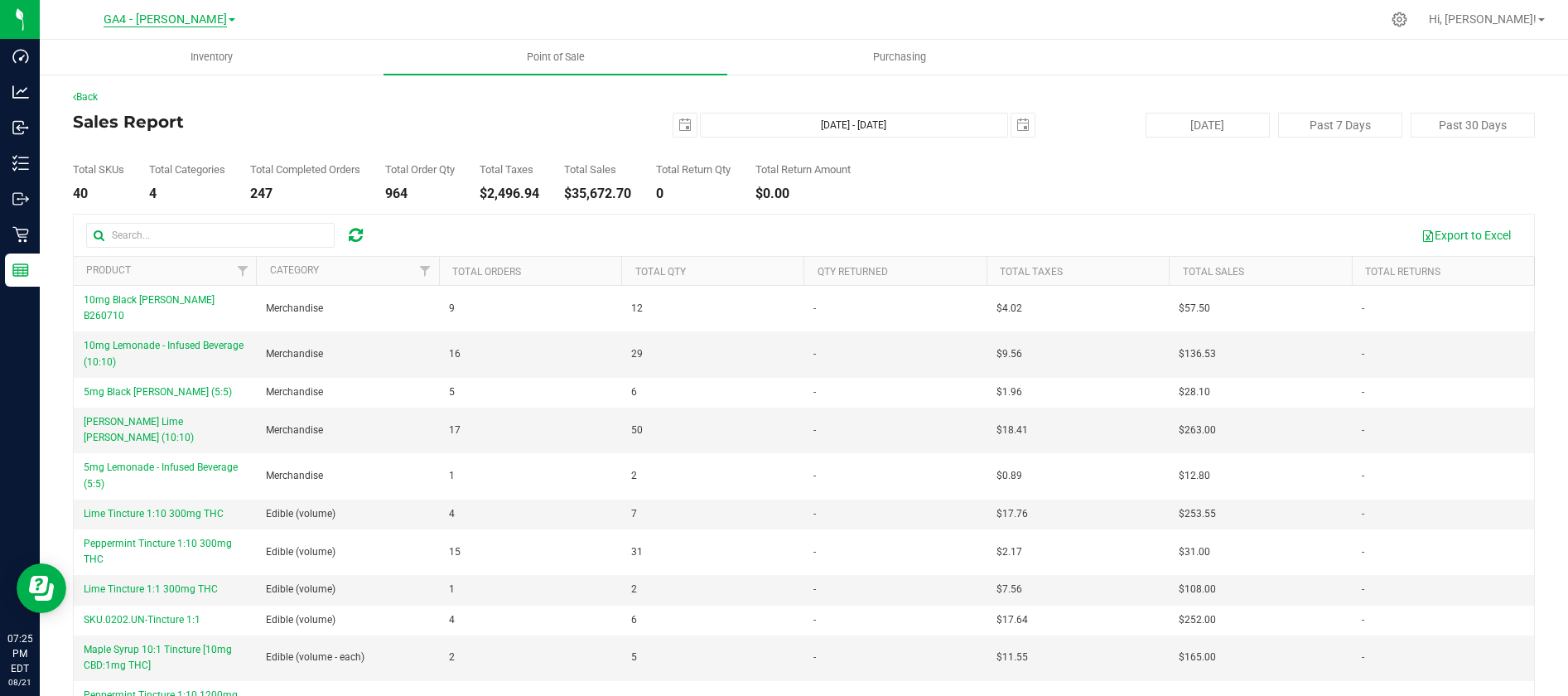
click at [192, 23] on span "GA4 - [PERSON_NAME]" at bounding box center [165, 19] width 123 height 15
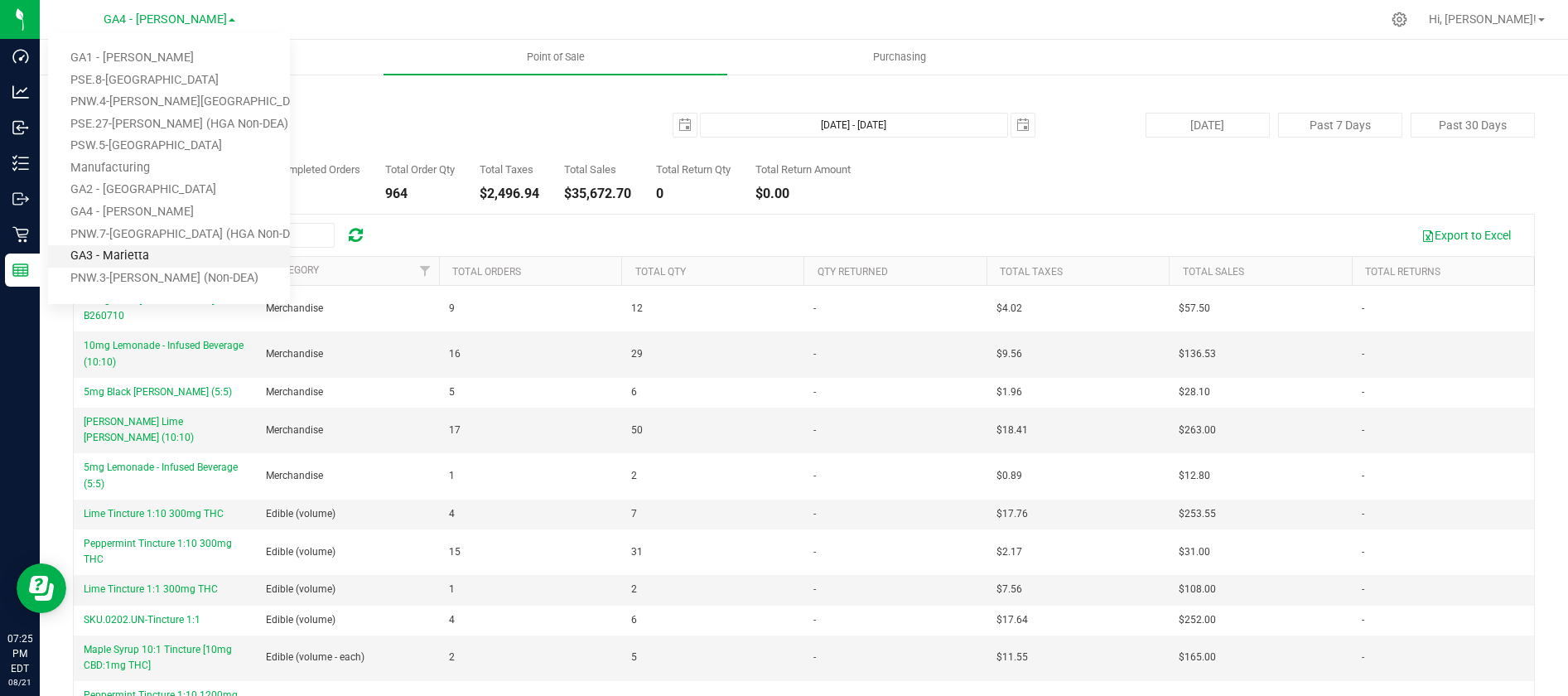
click at [147, 250] on link "GA3 - Marietta" at bounding box center [168, 257] width 242 height 23
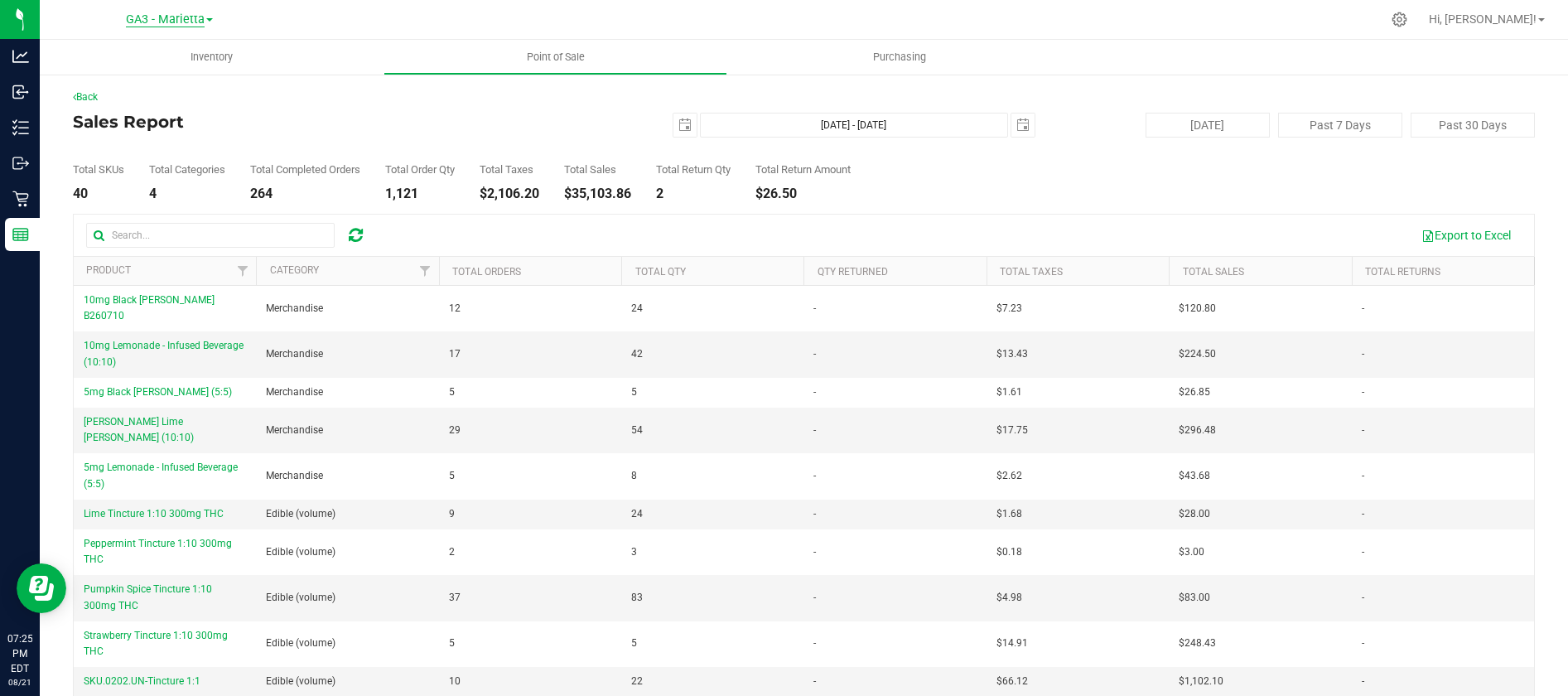
click at [186, 28] on span "GA3 - Marietta" at bounding box center [165, 19] width 79 height 15
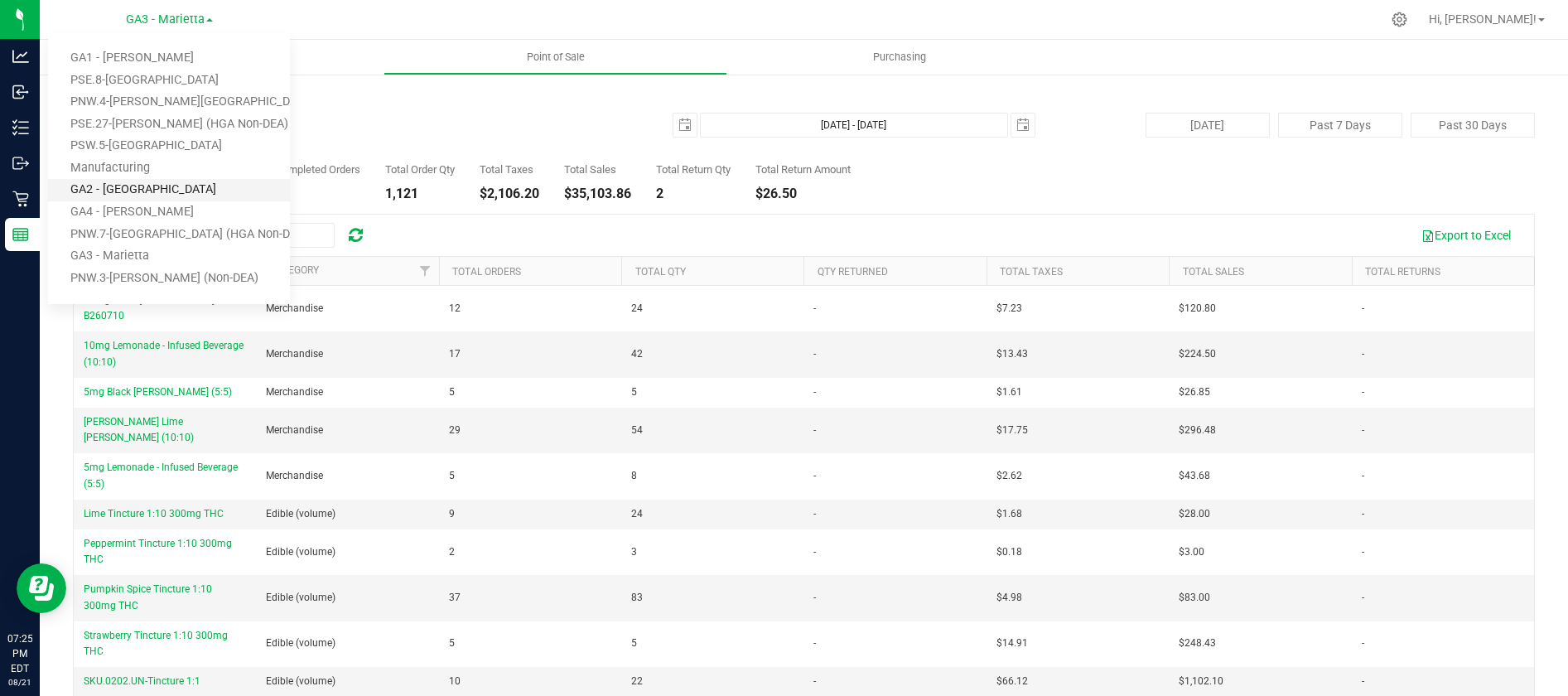
click at [141, 189] on link "GA2 - [GEOGRAPHIC_DATA]" at bounding box center [168, 190] width 242 height 23
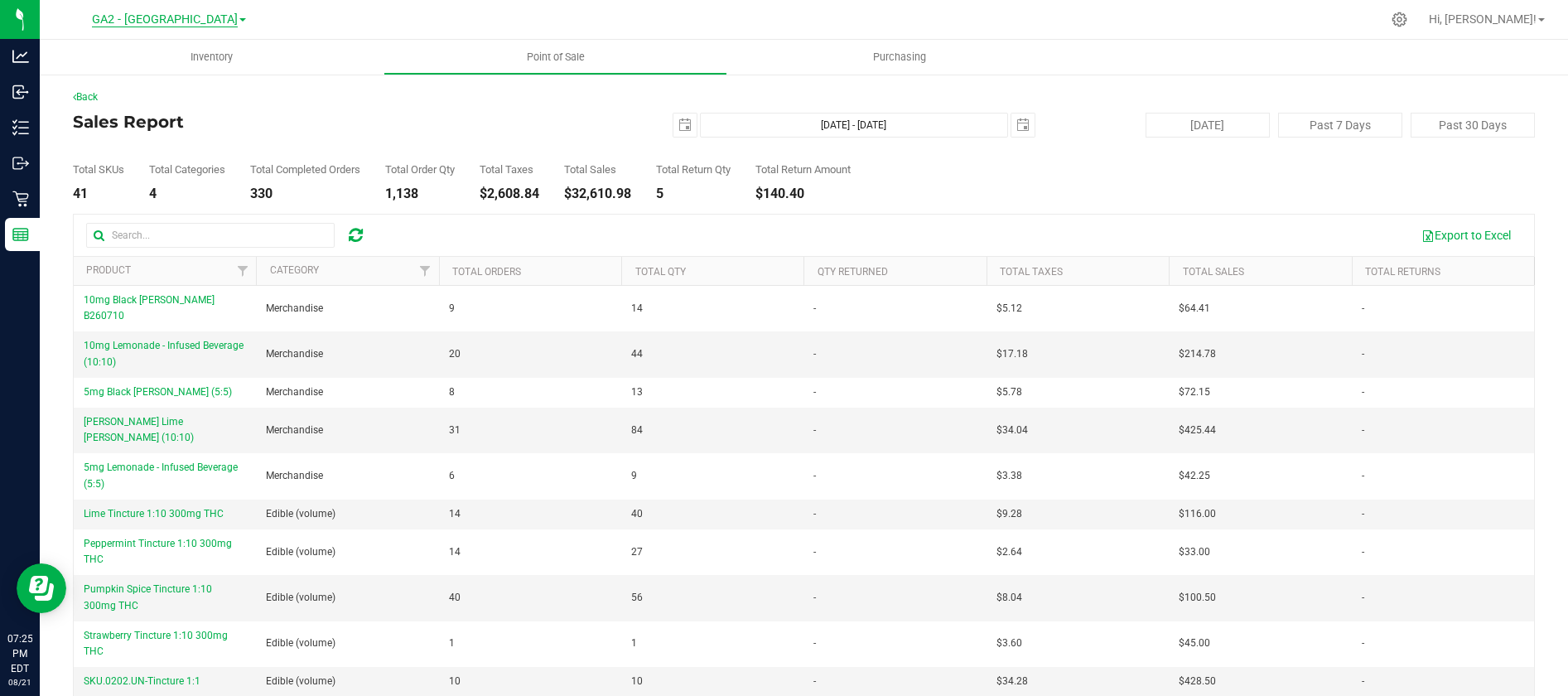
click at [194, 23] on span "GA2 - [GEOGRAPHIC_DATA]" at bounding box center [165, 19] width 146 height 15
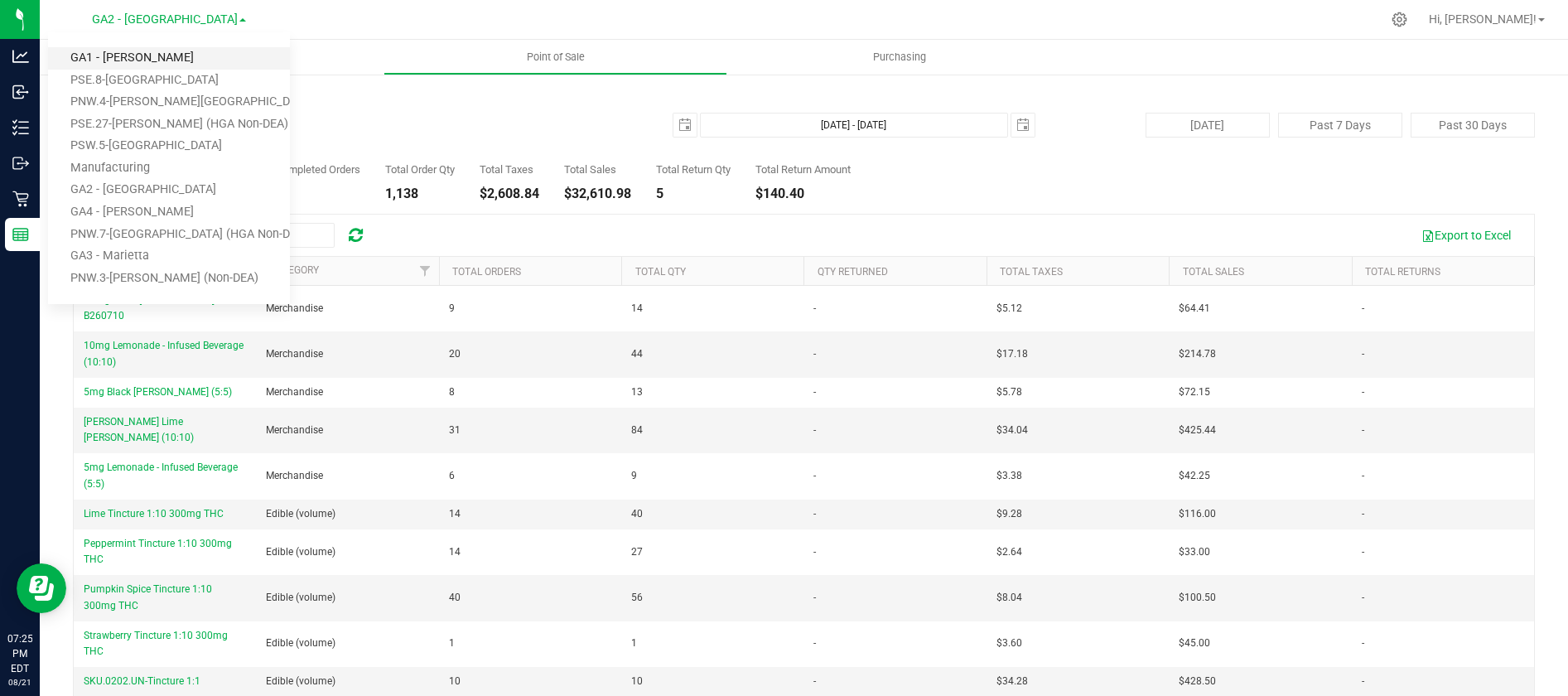
click at [150, 55] on link "GA1 - [PERSON_NAME]" at bounding box center [168, 58] width 242 height 23
